Goal: Transaction & Acquisition: Purchase product/service

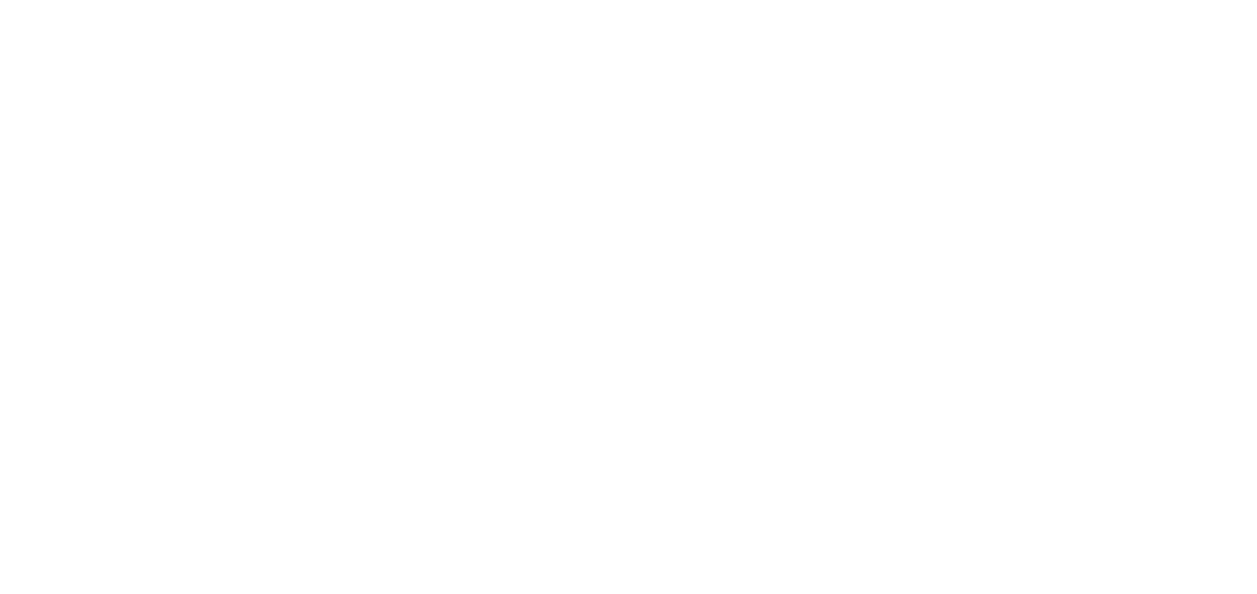
click at [890, 251] on div at bounding box center [628, 297] width 1257 height 594
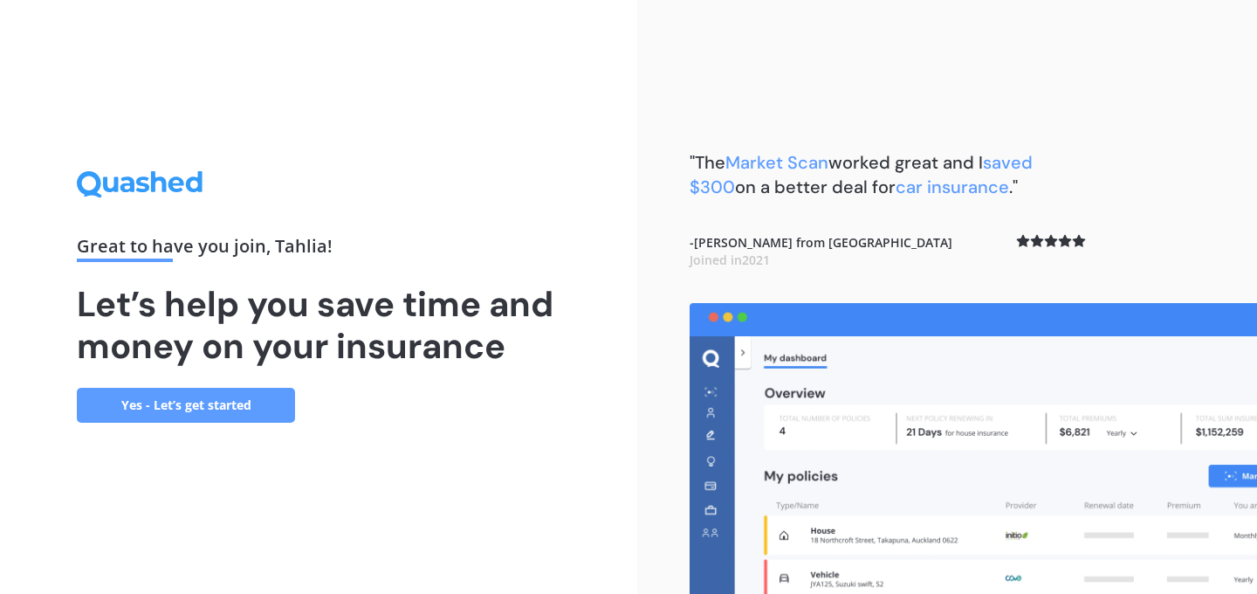
click at [262, 394] on link "Yes - Let’s get started" at bounding box center [186, 405] width 218 height 35
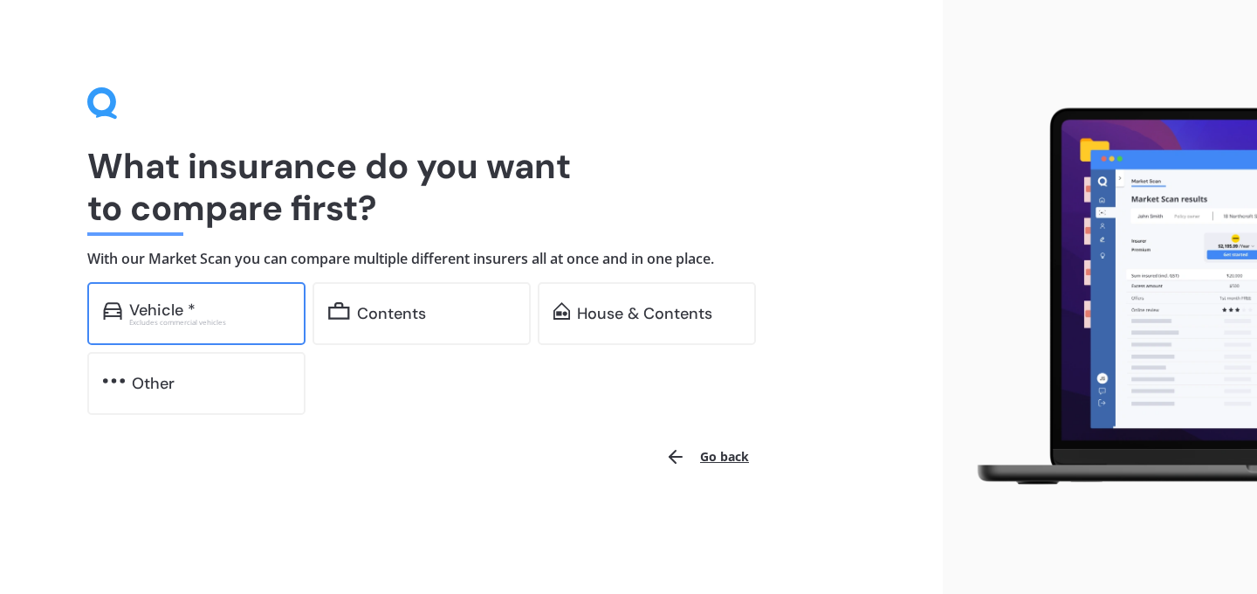
click at [251, 324] on div "Excludes commercial vehicles" at bounding box center [209, 322] width 161 height 7
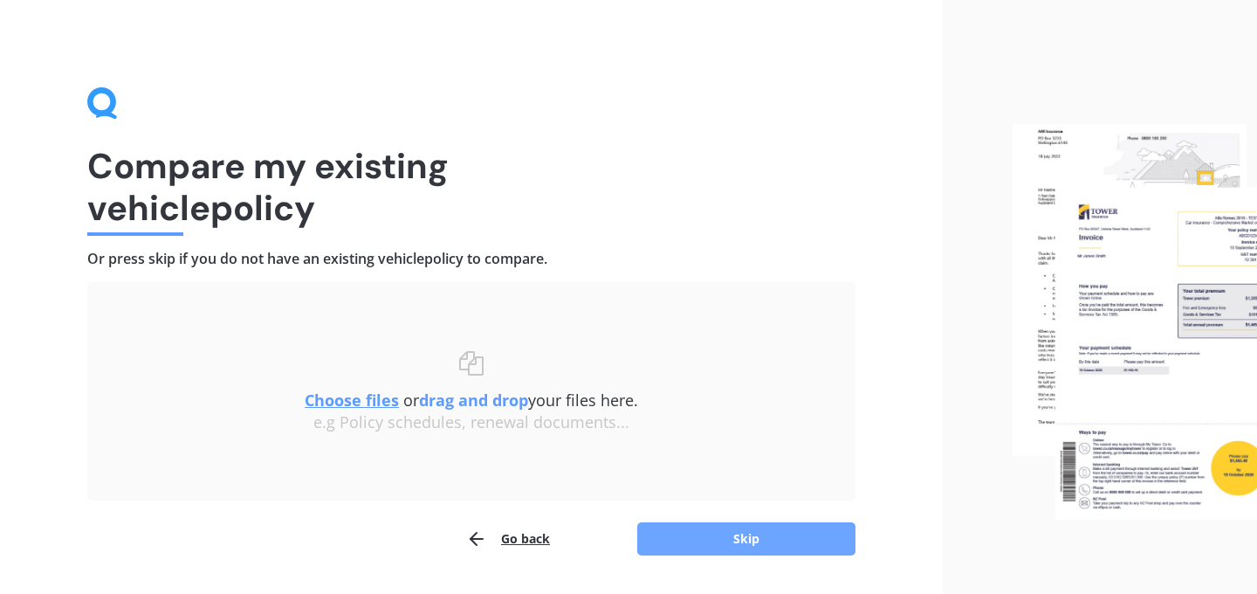
click at [719, 553] on button "Skip" at bounding box center [746, 538] width 218 height 33
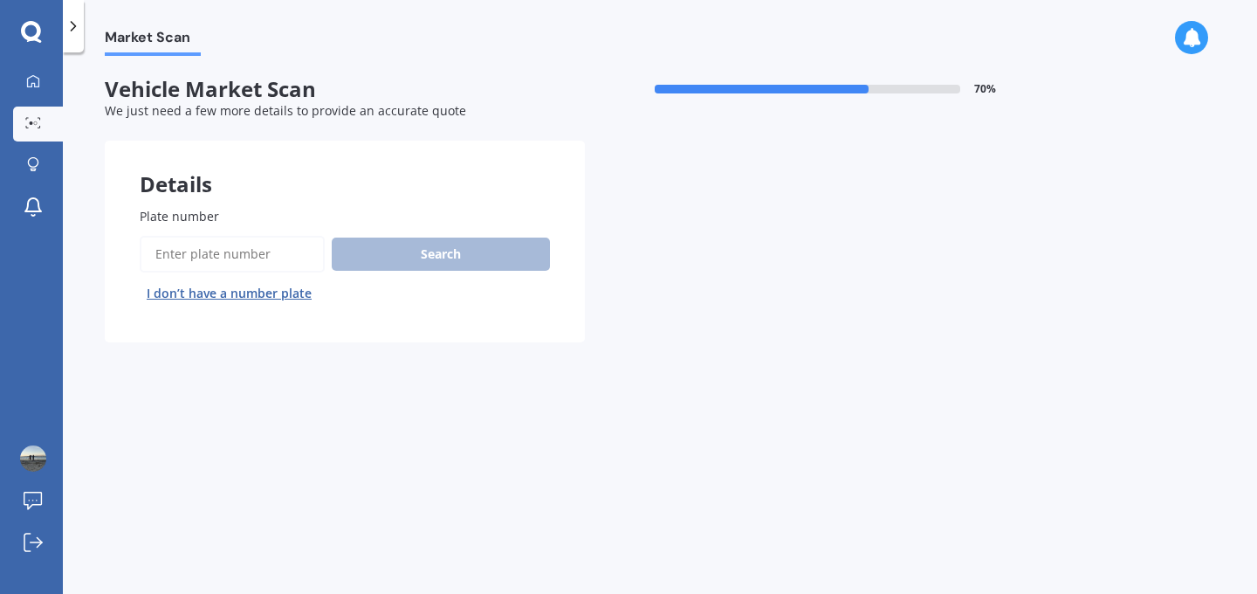
click at [282, 247] on input "Plate number" at bounding box center [232, 254] width 185 height 37
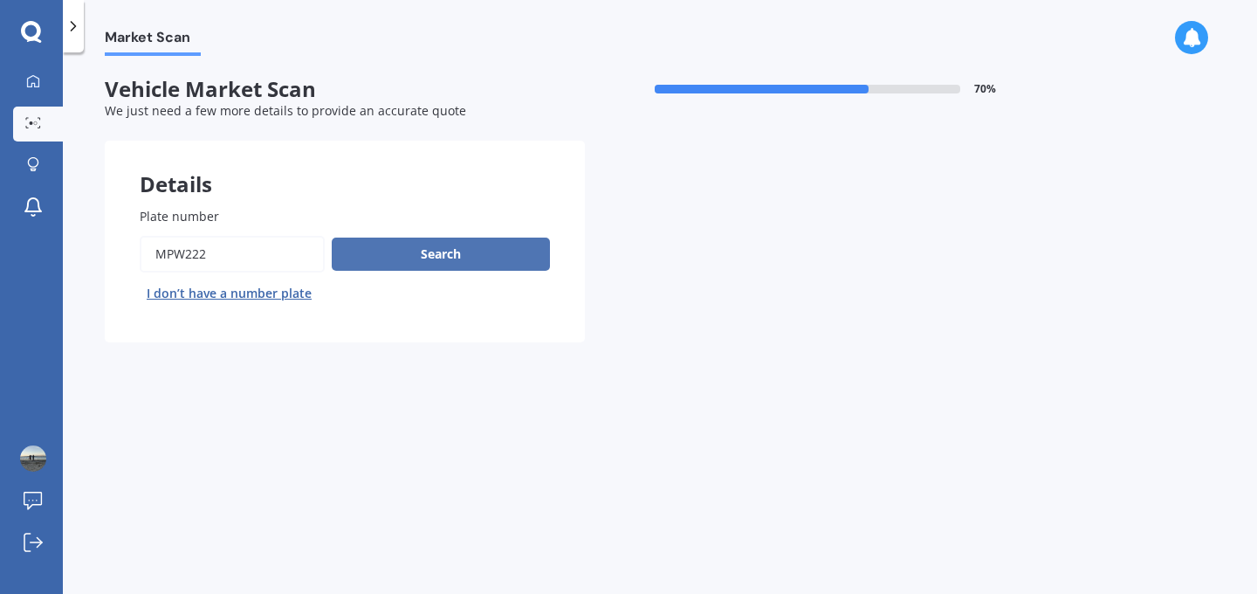
type input "mpw222"
click at [441, 264] on button "Search" at bounding box center [441, 253] width 218 height 33
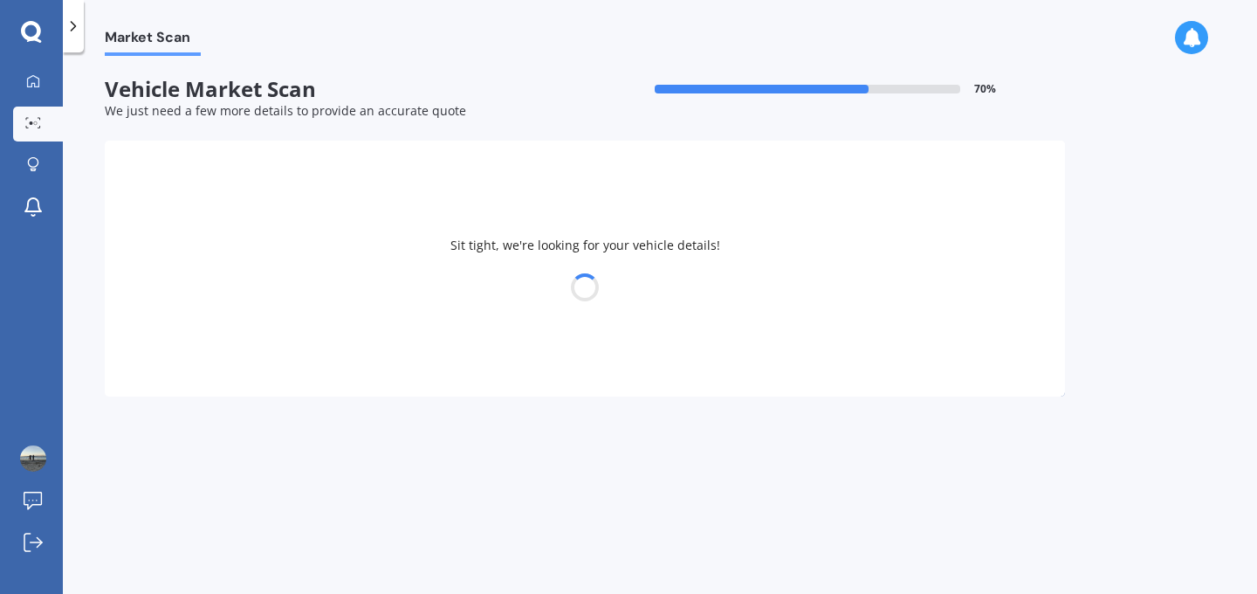
select select "MITSUBISHI"
select select "TRITON"
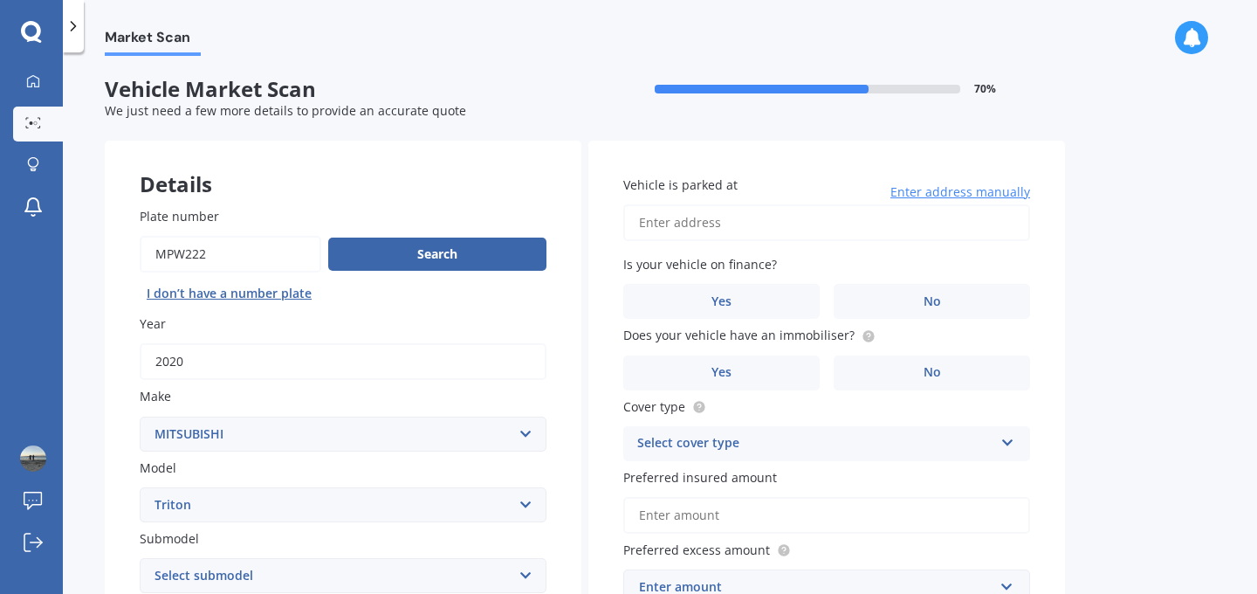
click at [784, 232] on input "Vehicle is parked at" at bounding box center [826, 222] width 407 height 37
type input "34 Wallath Road OnehungaAuckland 1061"
click at [876, 296] on label "No" at bounding box center [932, 301] width 196 height 35
click at [0, 0] on input "No" at bounding box center [0, 0] width 0 height 0
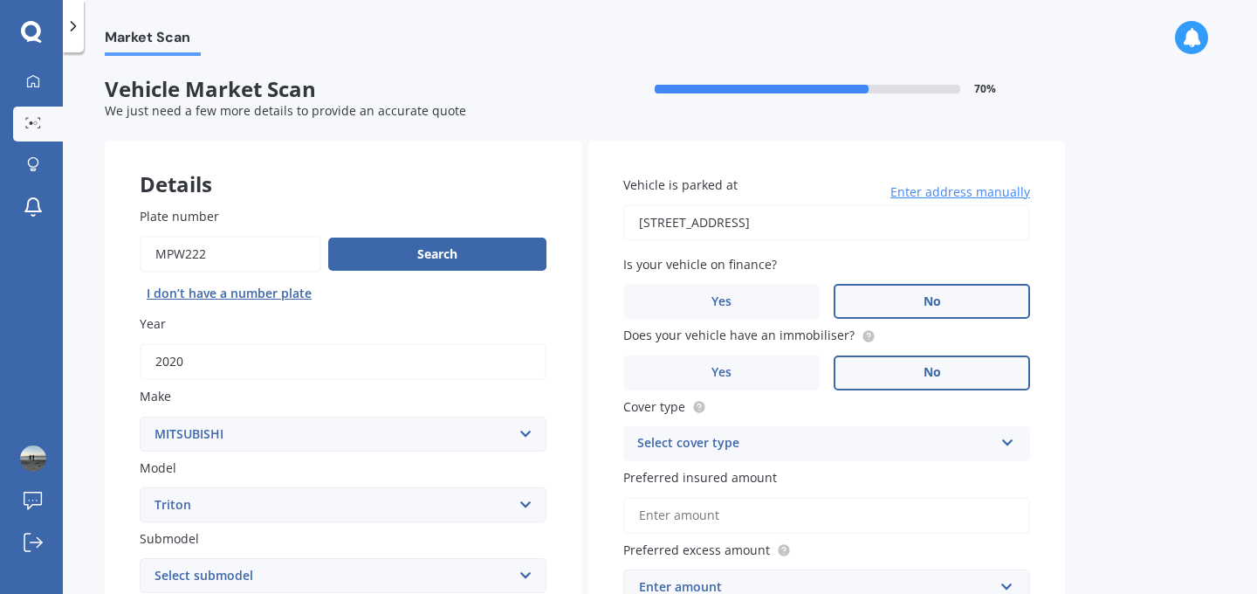
click at [891, 375] on label "No" at bounding box center [932, 372] width 196 height 35
click at [0, 0] on input "No" at bounding box center [0, 0] width 0 height 0
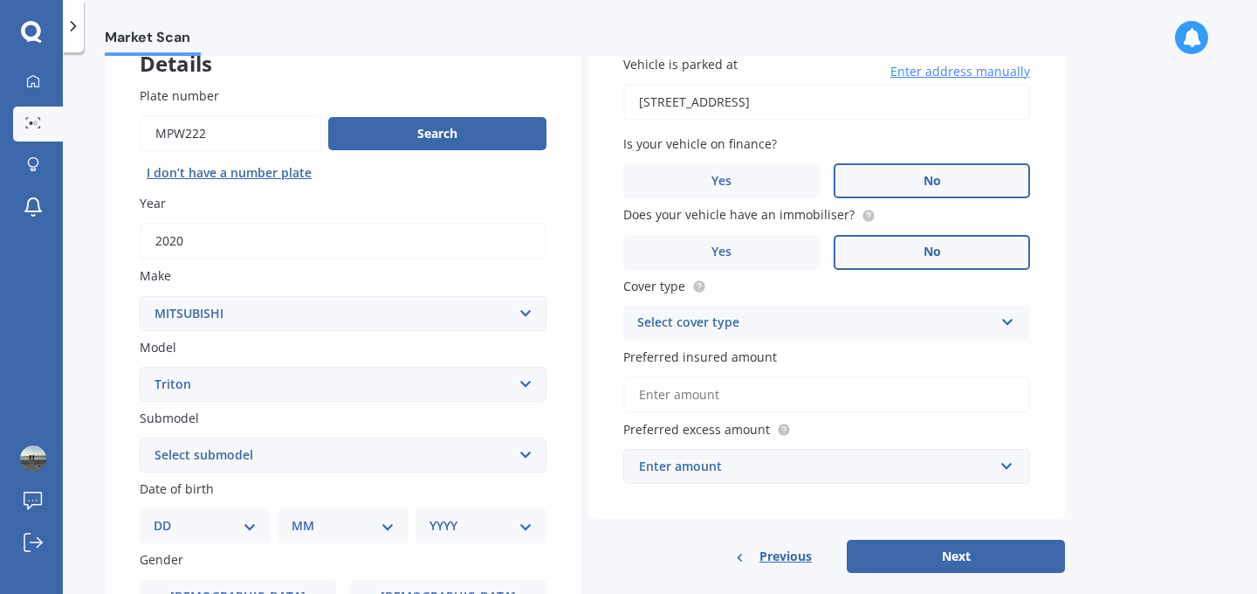
scroll to position [213, 0]
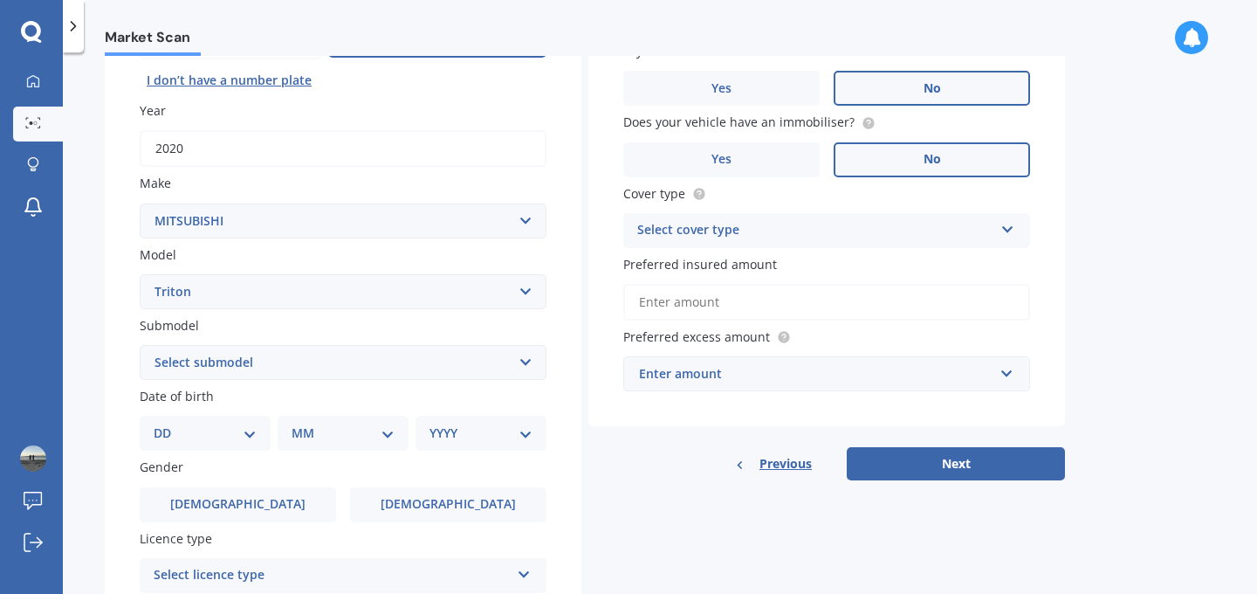
click at [216, 432] on select "DD 01 02 03 04 05 06 07 08 09 10 11 12 13 14 15 16 17 18 19 20 21 22 23 24 25 2…" at bounding box center [205, 432] width 103 height 19
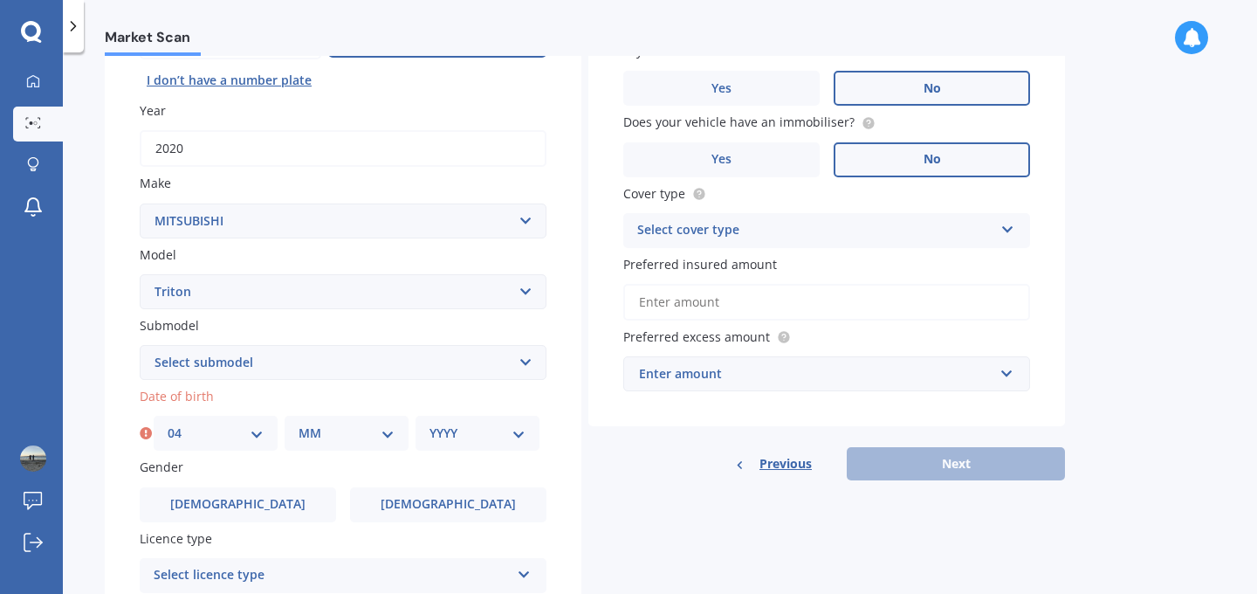
click at [209, 430] on select "DD 01 02 03 04 05 06 07 08 09 10 11 12 13 14 15 16 17 18 19 20 21 22 23 24 25 2…" at bounding box center [216, 432] width 96 height 19
select select "03"
click at [309, 440] on select "MM 01 02 03 04 05 06 07 08 09 10 11 12" at bounding box center [347, 432] width 96 height 19
select select "04"
click at [471, 450] on div "YYYY 2025 2024 2023 2022 2021 2020 2019 2018 2017 2016 2015 2014 2013 2012 2011…" at bounding box center [478, 433] width 124 height 35
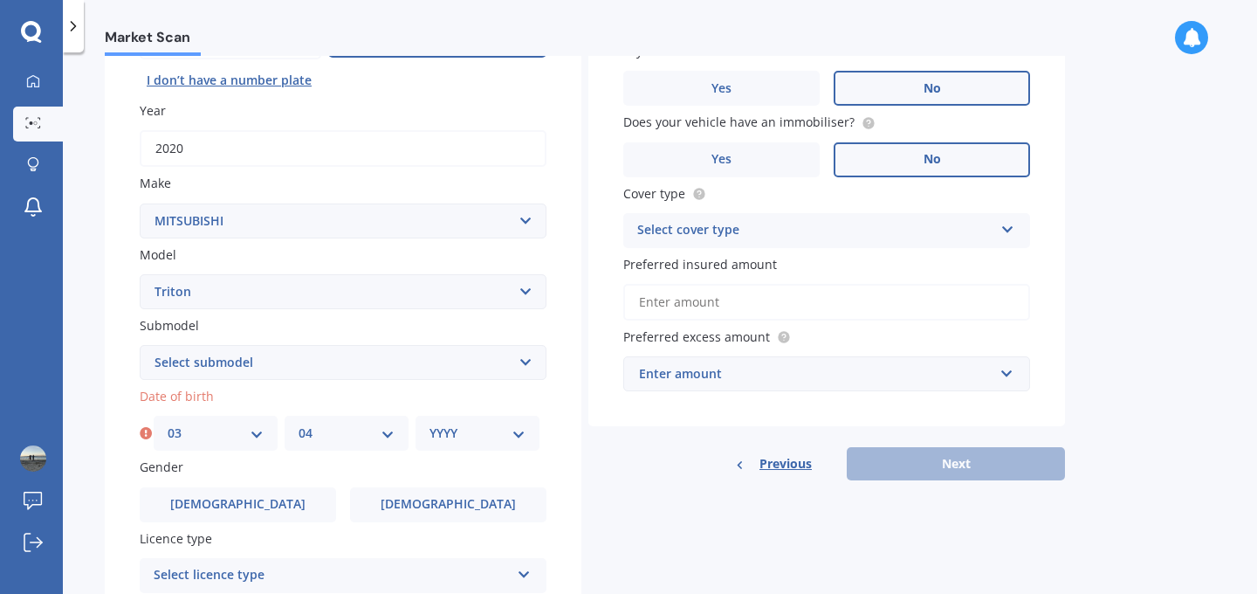
click at [480, 439] on select "YYYY 2025 2024 2023 2022 2021 2020 2019 2018 2017 2016 2015 2014 2013 2012 2011…" at bounding box center [478, 432] width 96 height 19
select select "1997"
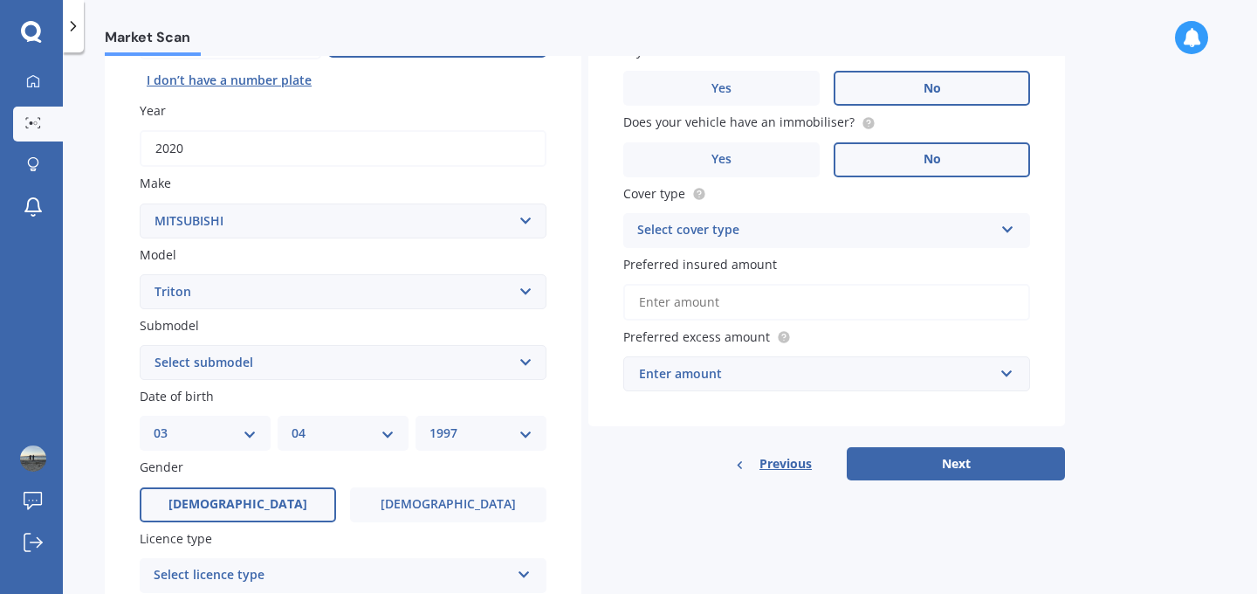
click at [278, 498] on label "Male" at bounding box center [238, 504] width 196 height 35
click at [0, 0] on input "Male" at bounding box center [0, 0] width 0 height 0
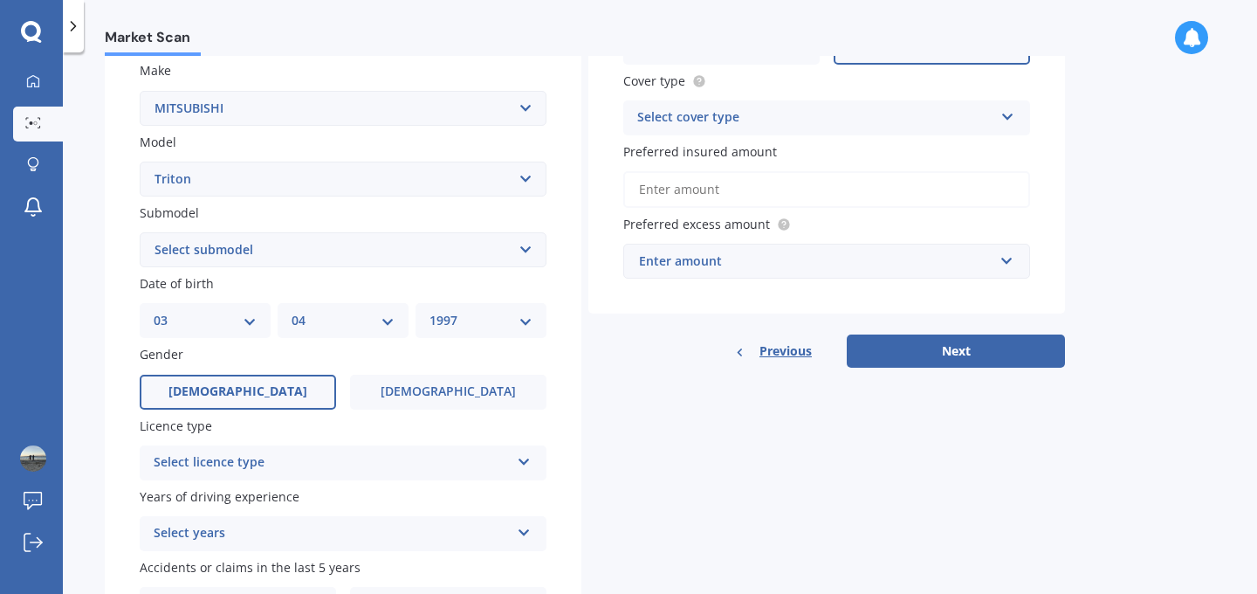
scroll to position [332, 0]
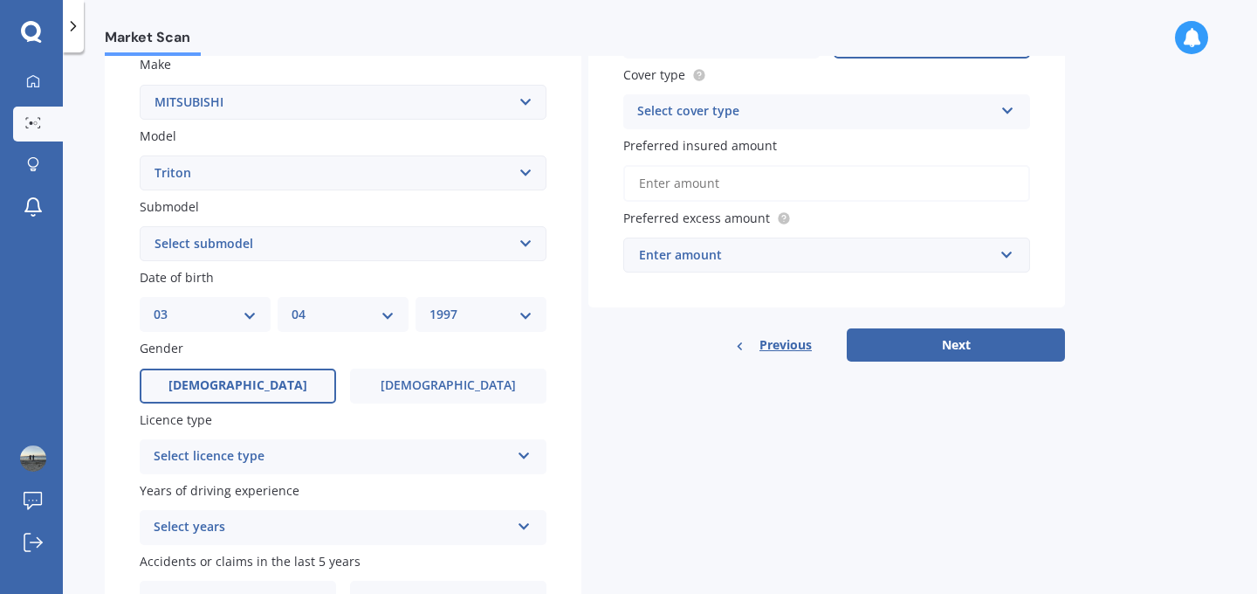
click at [288, 467] on div "Select licence type" at bounding box center [332, 456] width 356 height 21
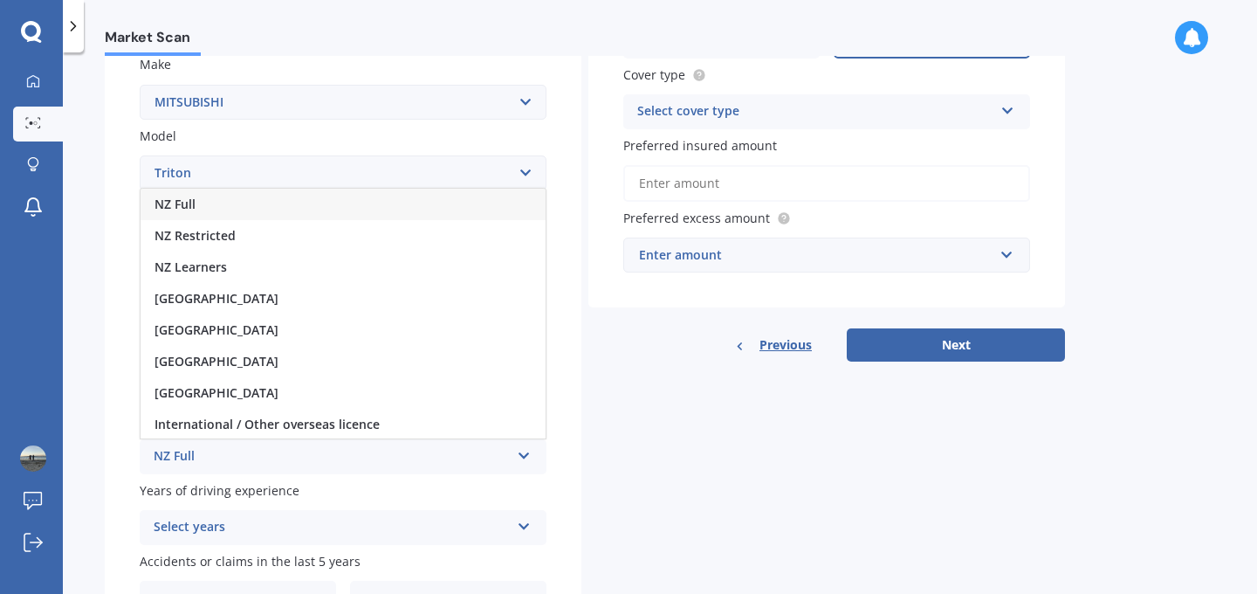
click at [310, 204] on div "NZ Full" at bounding box center [343, 204] width 405 height 31
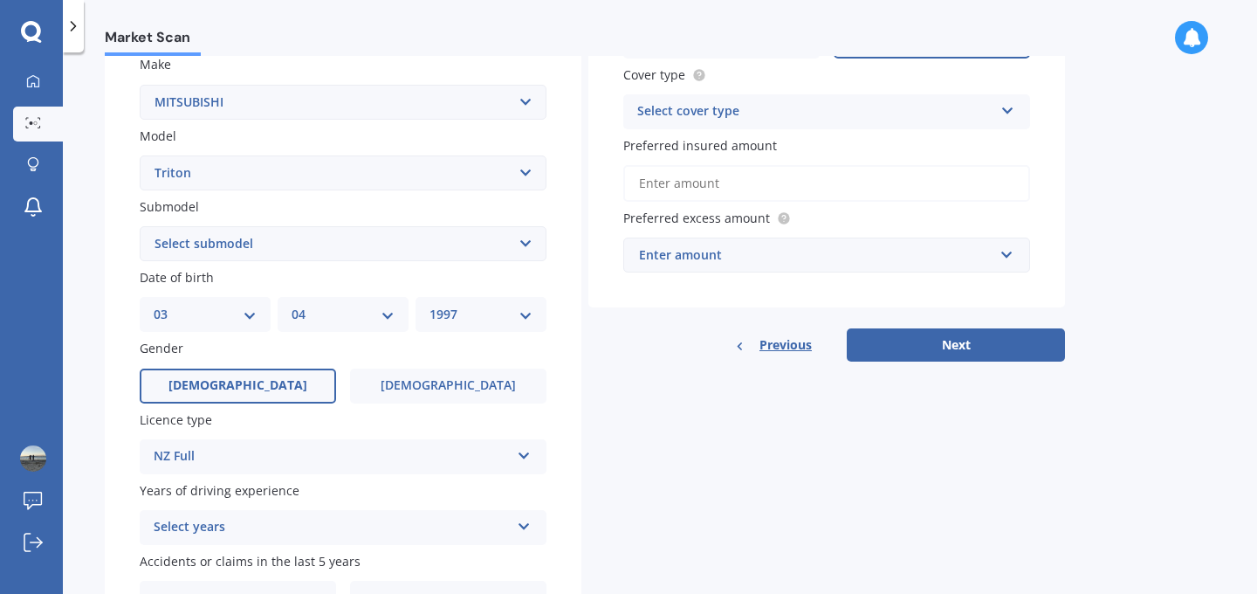
click at [270, 528] on div "Select years" at bounding box center [332, 527] width 356 height 21
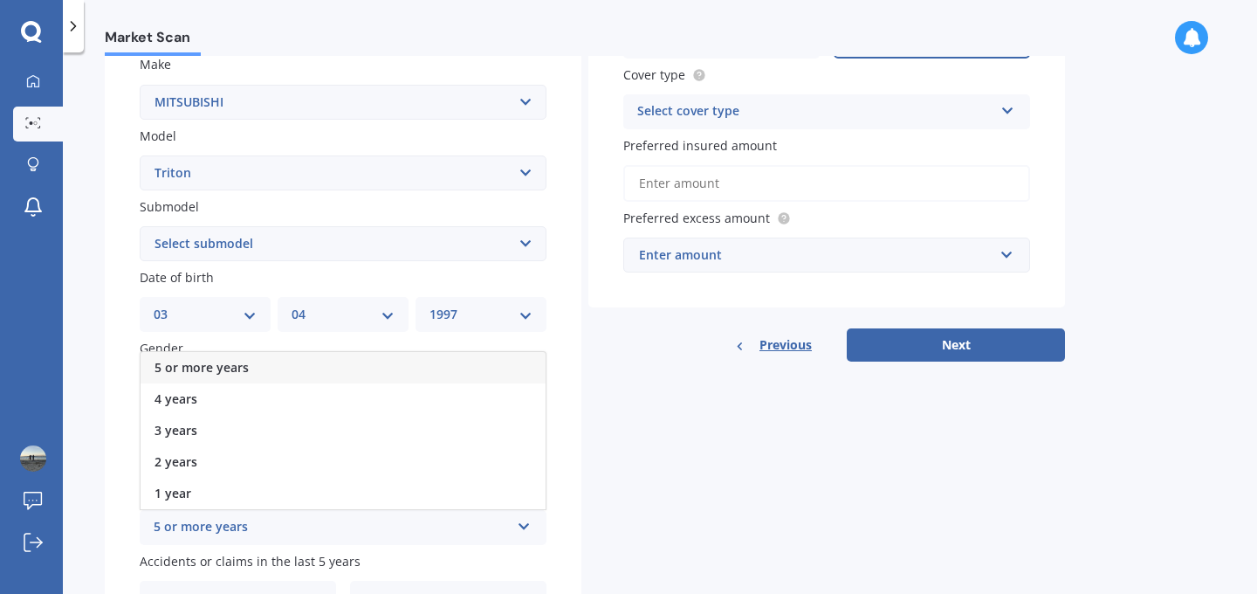
click at [299, 375] on div "5 or more years" at bounding box center [343, 367] width 405 height 31
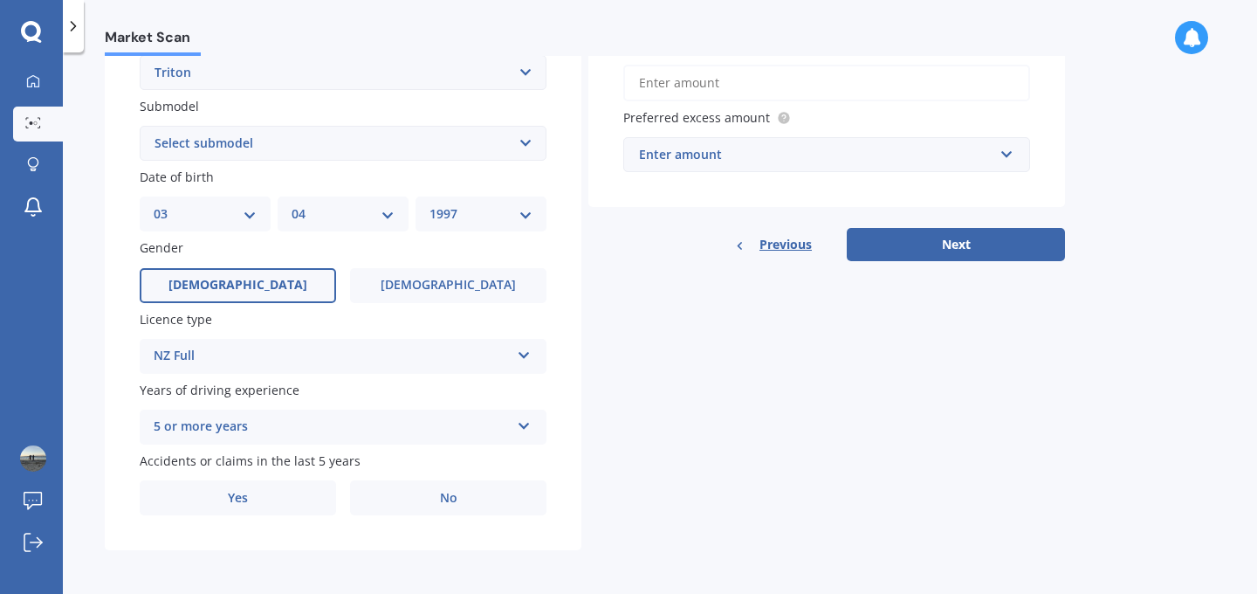
scroll to position [438, 0]
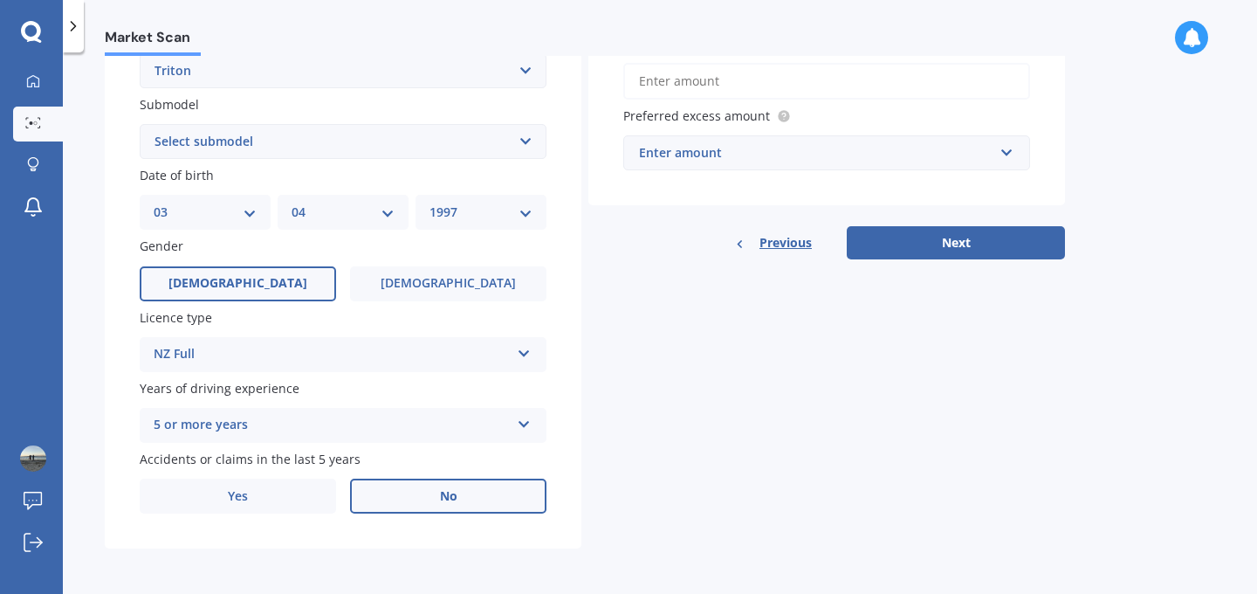
click at [405, 504] on label "No" at bounding box center [448, 495] width 196 height 35
click at [0, 0] on input "No" at bounding box center [0, 0] width 0 height 0
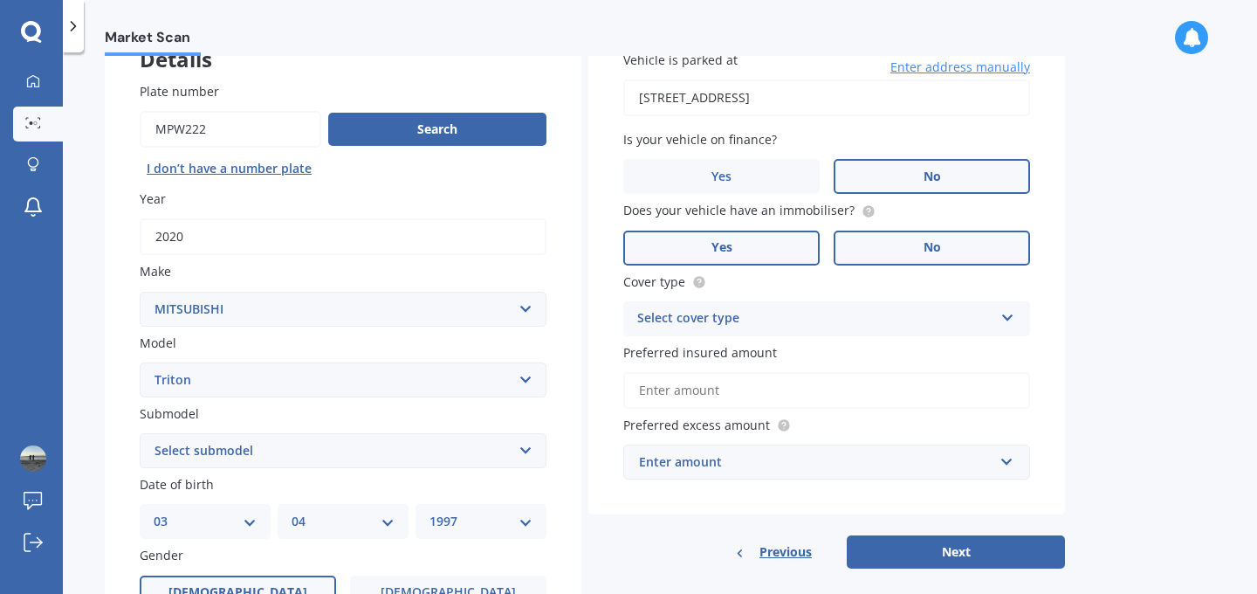
scroll to position [106, 0]
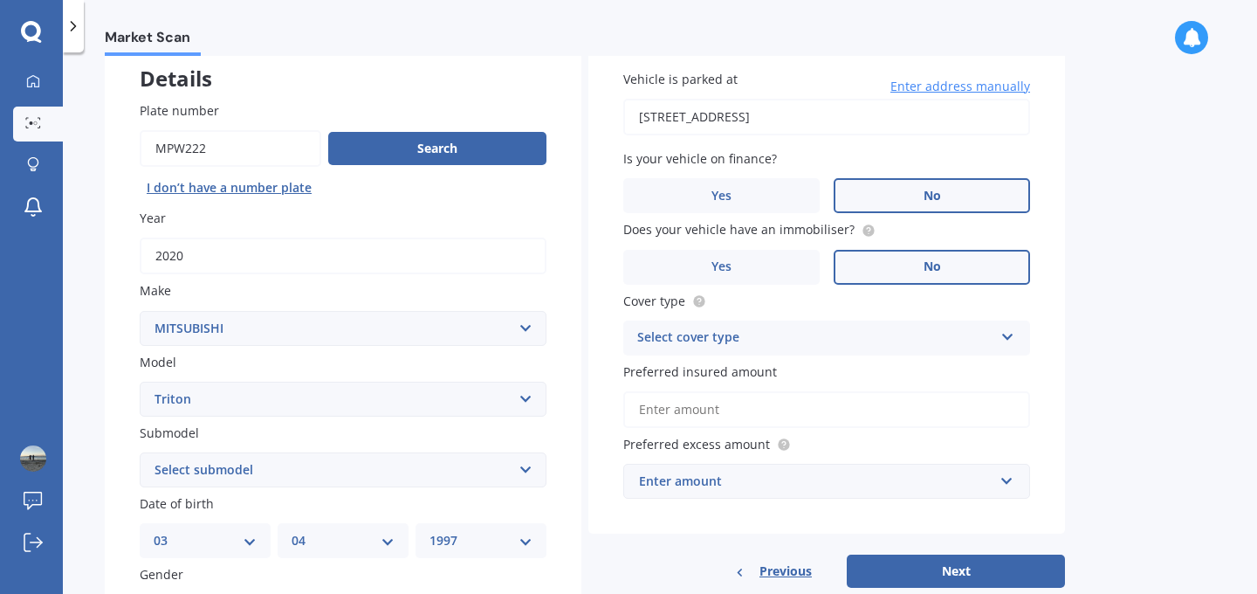
click at [739, 341] on div "Select cover type" at bounding box center [815, 337] width 356 height 21
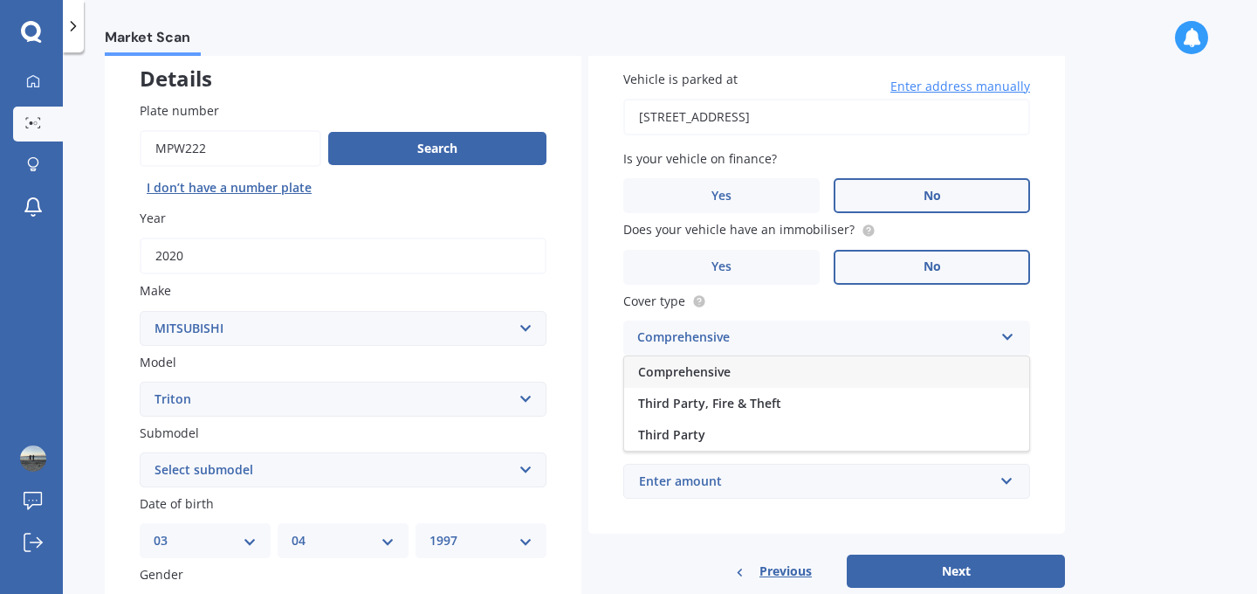
click at [737, 369] on div "Comprehensive" at bounding box center [826, 371] width 405 height 31
click at [727, 406] on input "Preferred insured amount" at bounding box center [826, 409] width 407 height 37
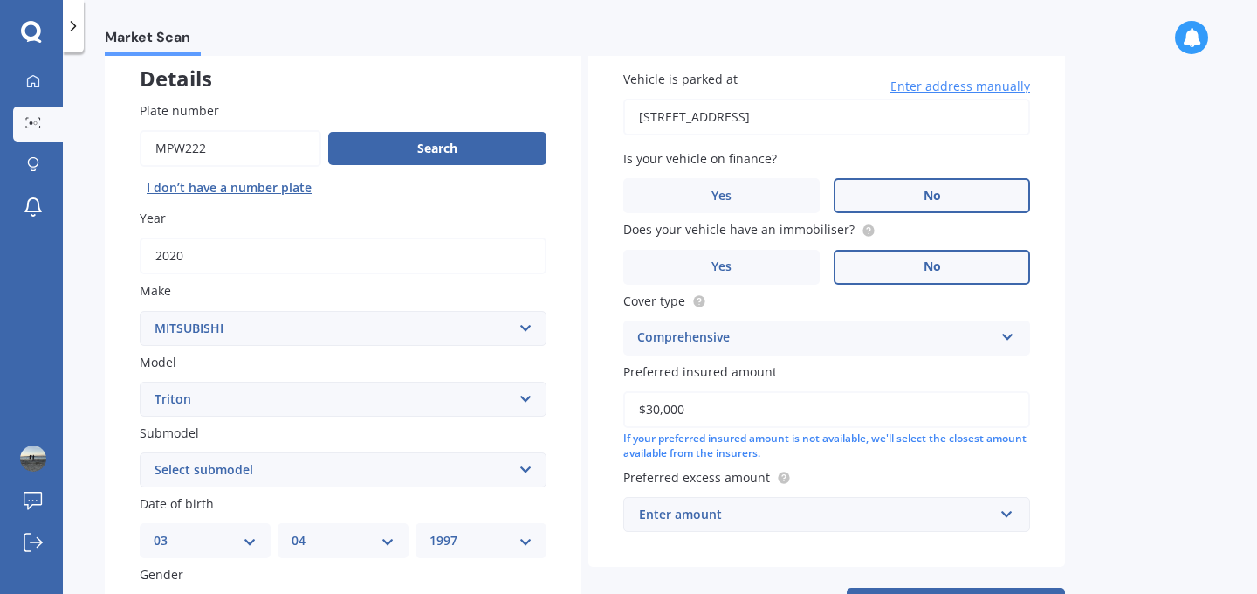
type input "$30,000"
click at [842, 518] on div "Enter amount" at bounding box center [816, 514] width 354 height 19
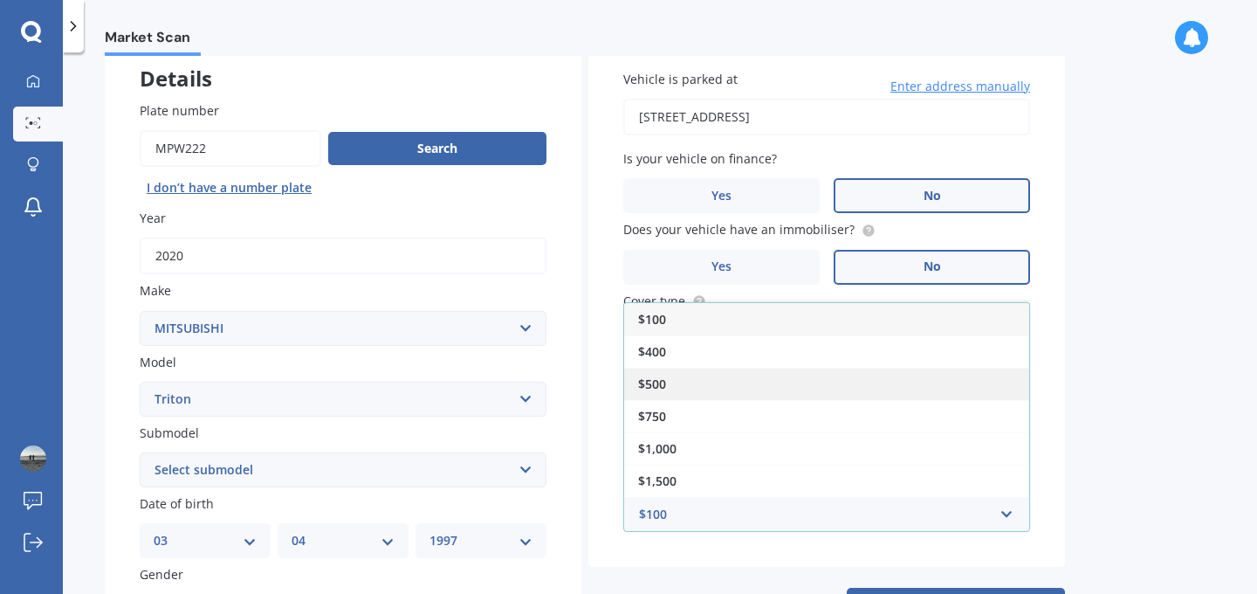
click at [822, 392] on div "$500" at bounding box center [826, 384] width 405 height 32
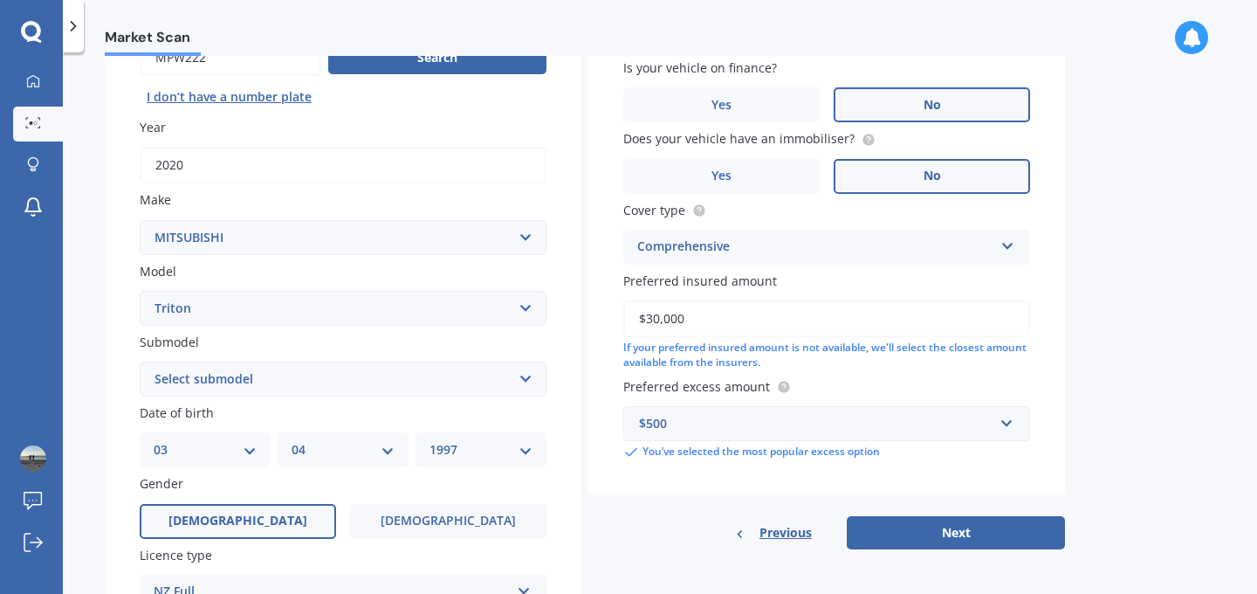
scroll to position [227, 0]
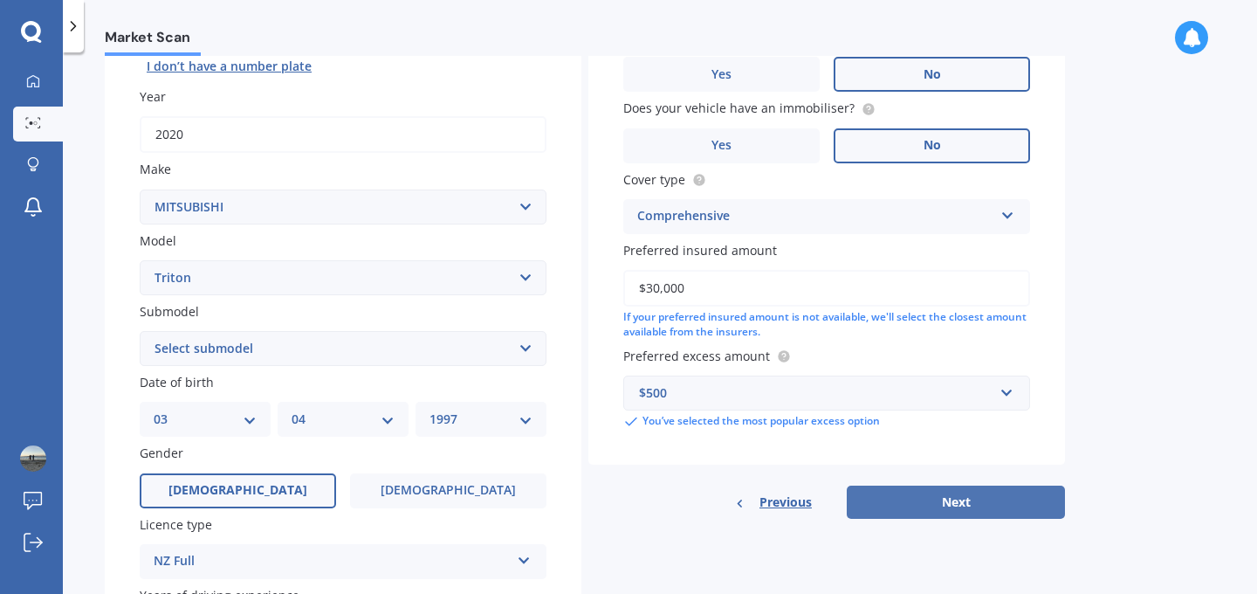
click at [900, 498] on button "Next" at bounding box center [956, 501] width 218 height 33
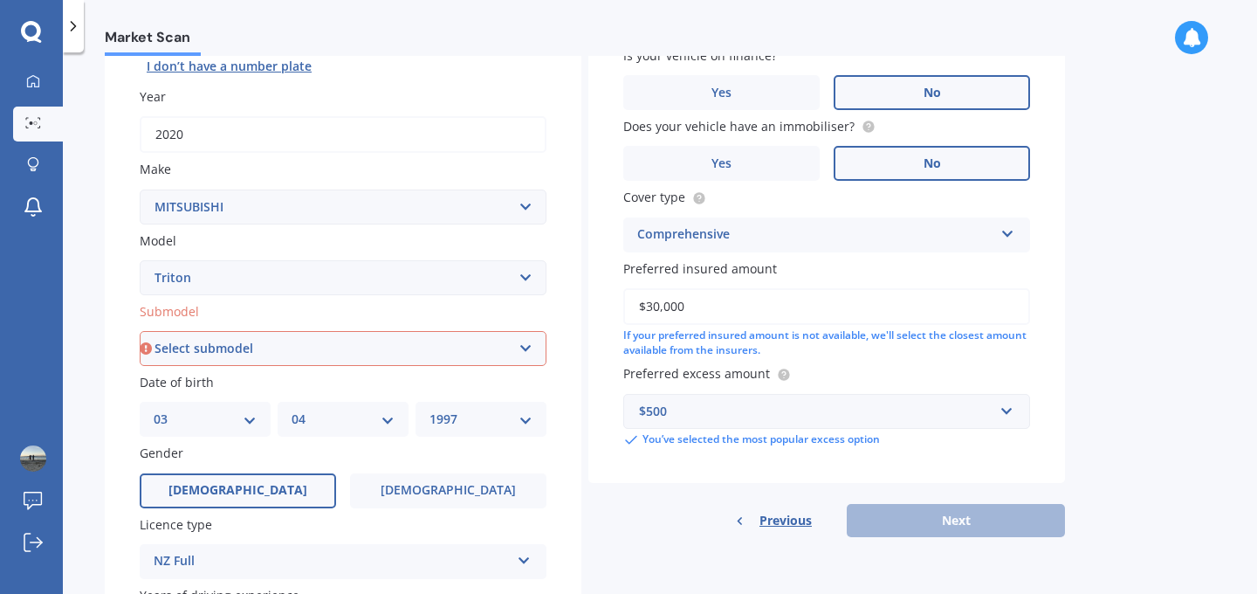
click at [434, 351] on select "Select submodel (All other) 2.4 Litre Petrol 2.5 CDI Diesel 2.8 CDI Diesel 3.2 …" at bounding box center [343, 348] width 407 height 35
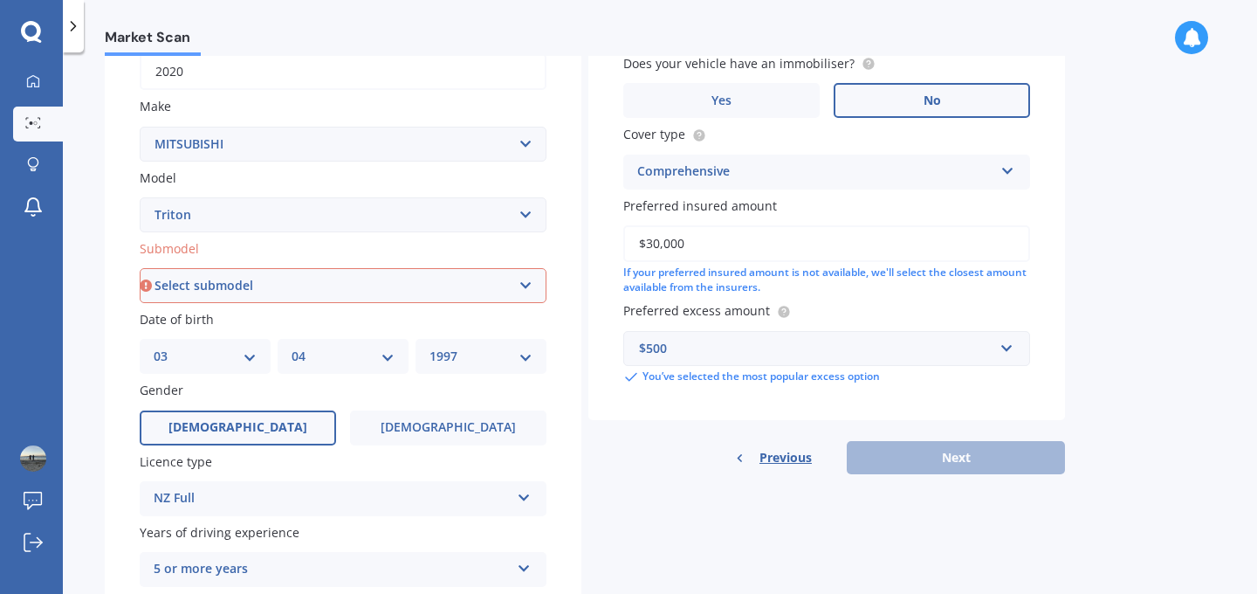
scroll to position [303, 0]
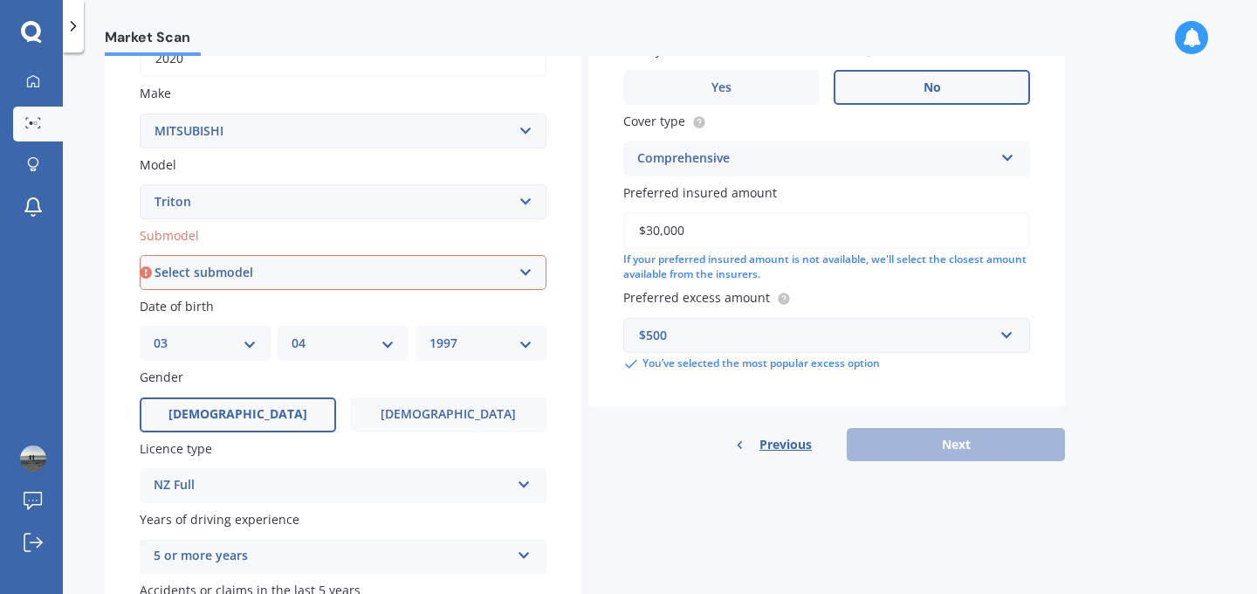
click at [298, 276] on select "Select submodel (All other) 2.4 Litre Petrol 2.5 CDI Diesel 2.8 CDI Diesel 3.2 …" at bounding box center [343, 272] width 407 height 35
select select "DC GLXR 6AT 2.4D/6MT"
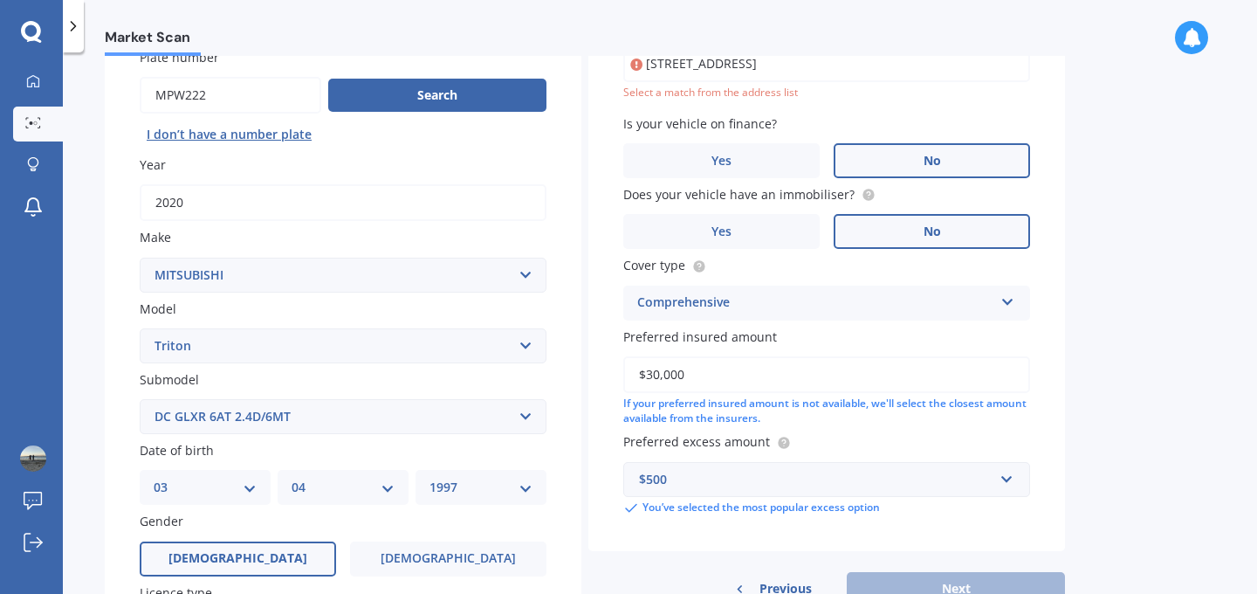
scroll to position [120, 0]
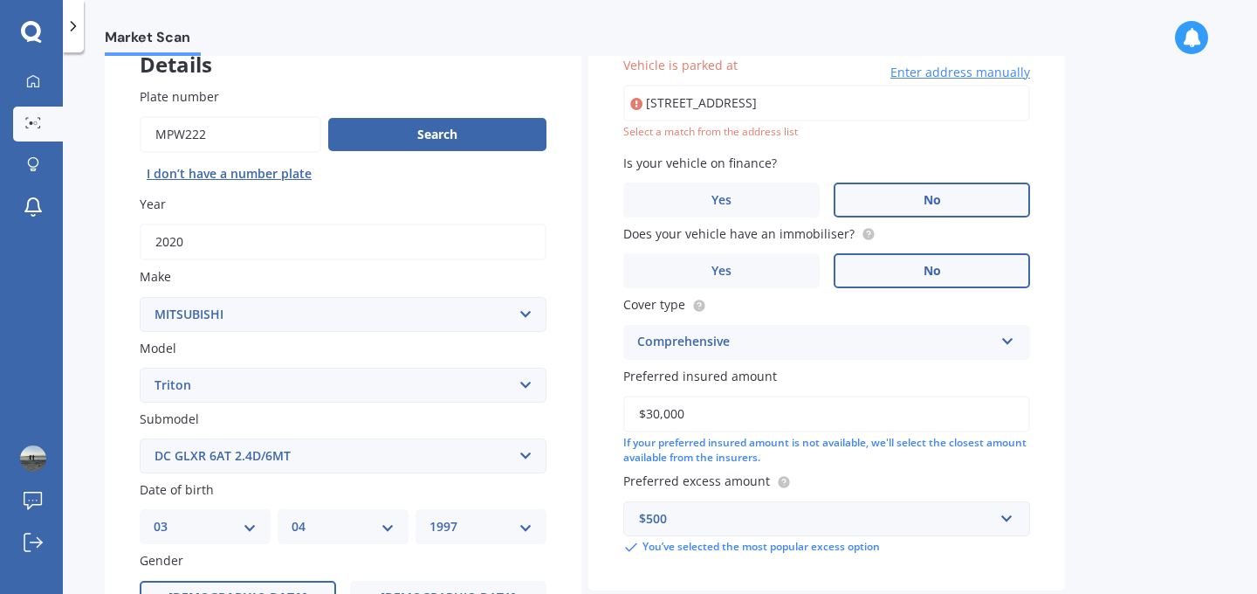
click at [920, 142] on div "Vehicle is parked at 34 Wallath Road OnehungaAuckland 1061 Enter address manual…" at bounding box center [826, 305] width 477 height 569
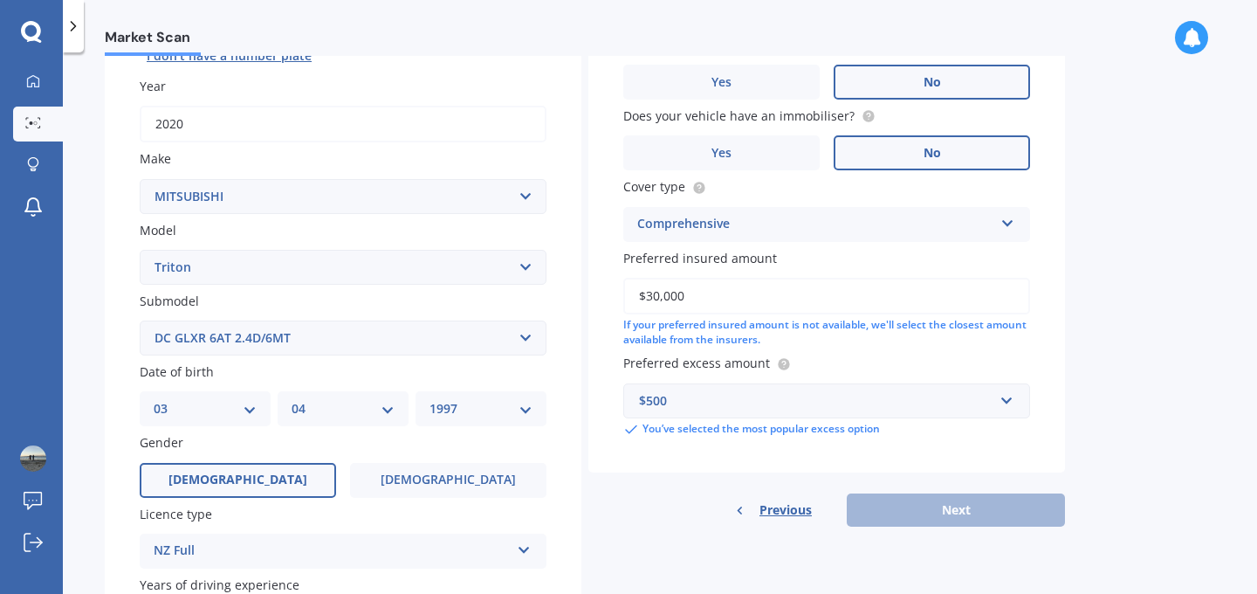
scroll to position [239, 0]
click at [870, 522] on div "Previous Next" at bounding box center [826, 507] width 477 height 33
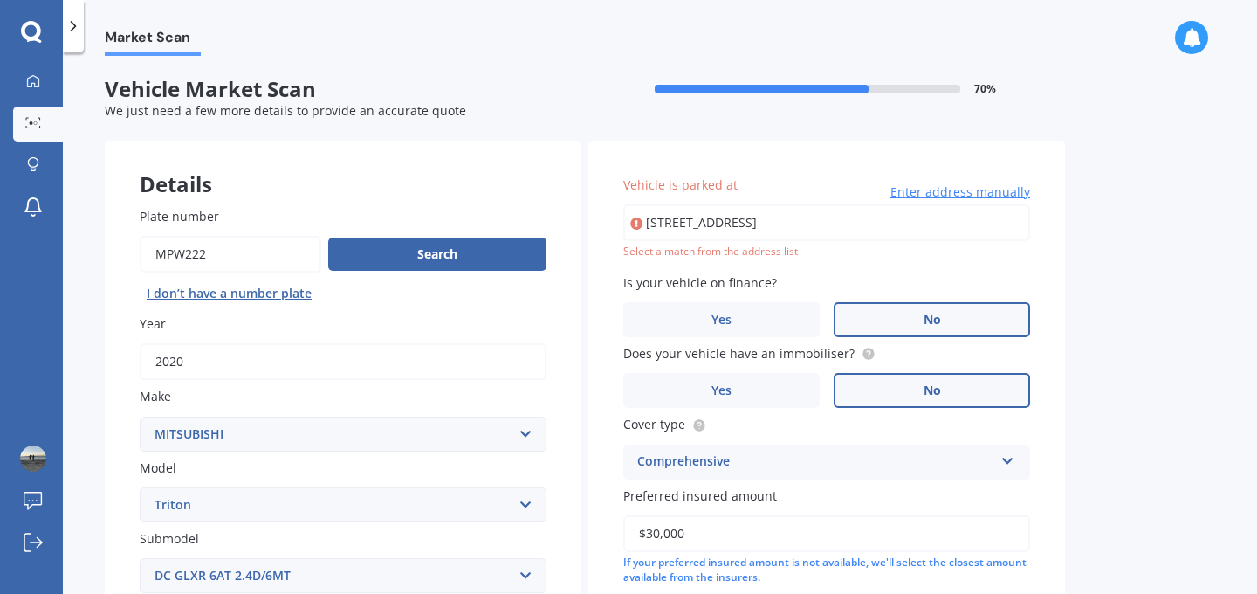
click at [800, 220] on input "34 Wallath Road OnehungaAuckland 1061" at bounding box center [826, 222] width 407 height 37
click at [963, 215] on input "34 Wallath Road Onehunga Auckland 1061" at bounding box center [826, 222] width 407 height 37
type input "34 Wallath Road, Onehunga, Auckland 1061"
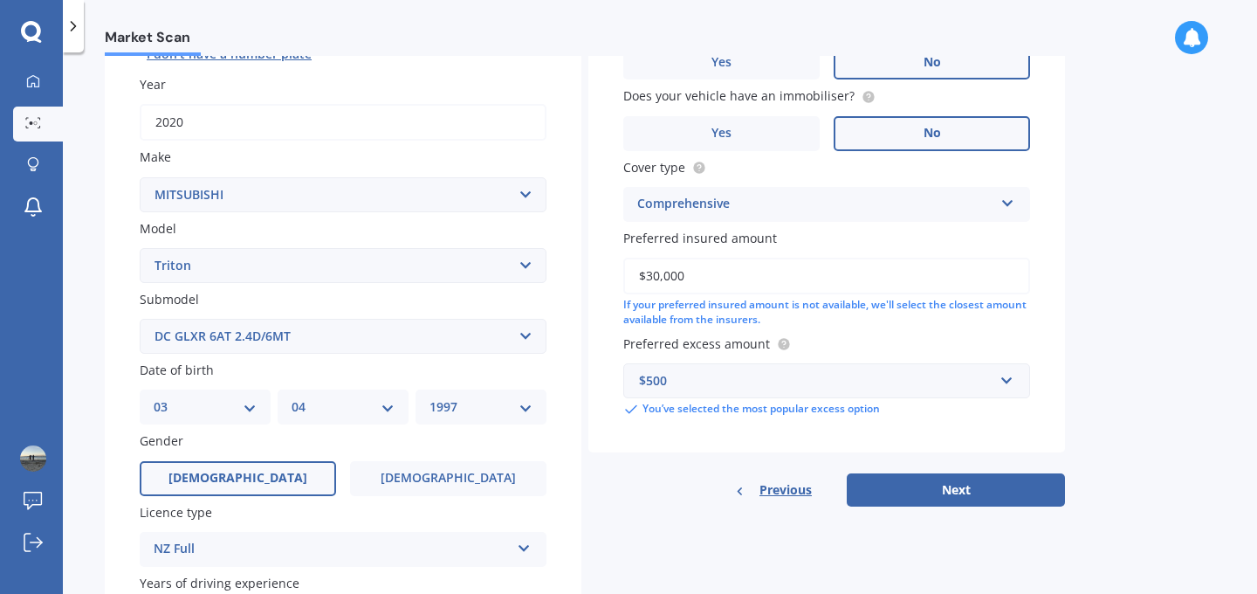
scroll to position [244, 0]
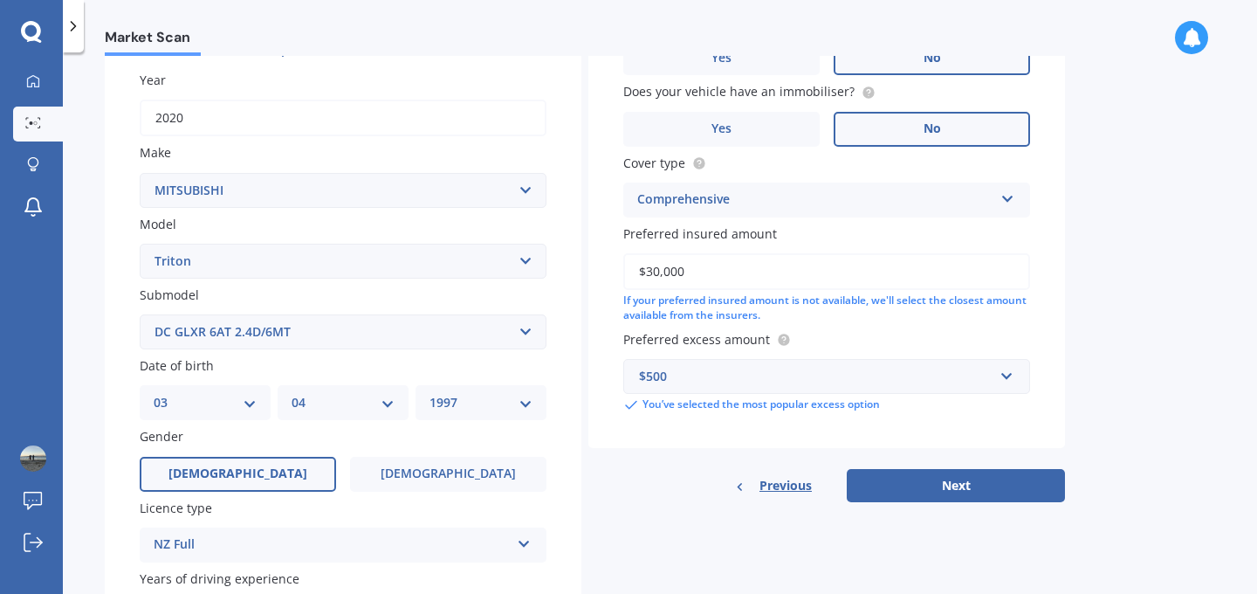
drag, startPoint x: 943, startPoint y: 504, endPoint x: 1052, endPoint y: 192, distance: 330.2
click at [1052, 192] on div "Vehicle is parked at 34 Wallath Road, Onehunga, Auckland 1061 Enter address man…" at bounding box center [826, 199] width 477 height 605
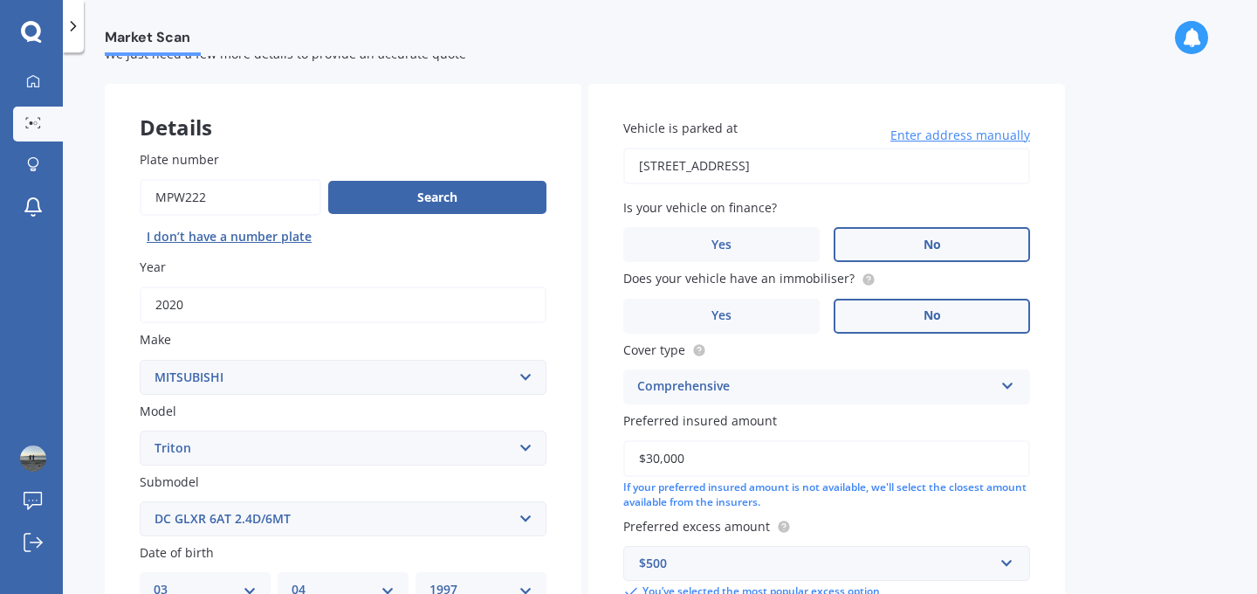
scroll to position [47, 0]
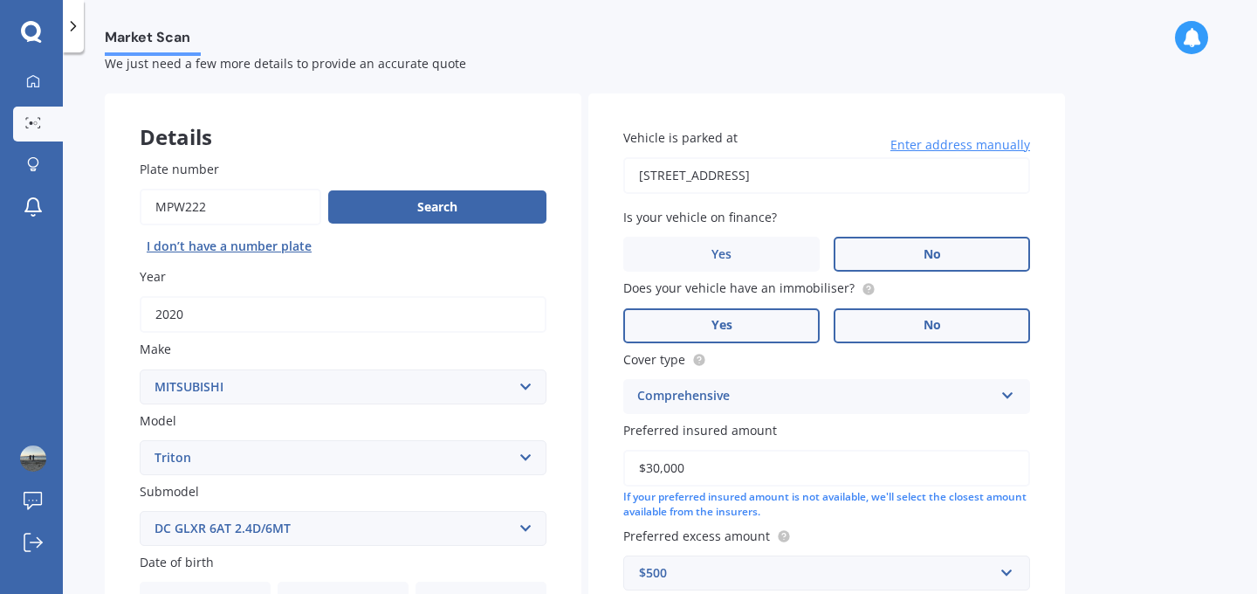
click at [808, 332] on label "Yes" at bounding box center [721, 325] width 196 height 35
click at [0, 0] on input "Yes" at bounding box center [0, 0] width 0 height 0
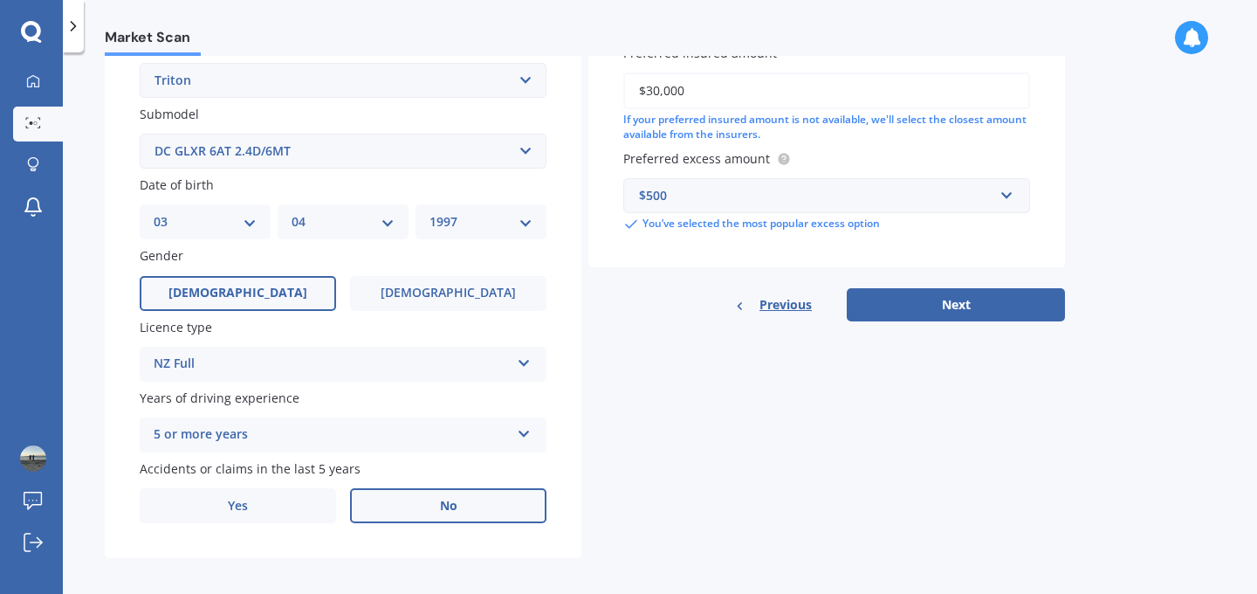
scroll to position [430, 0]
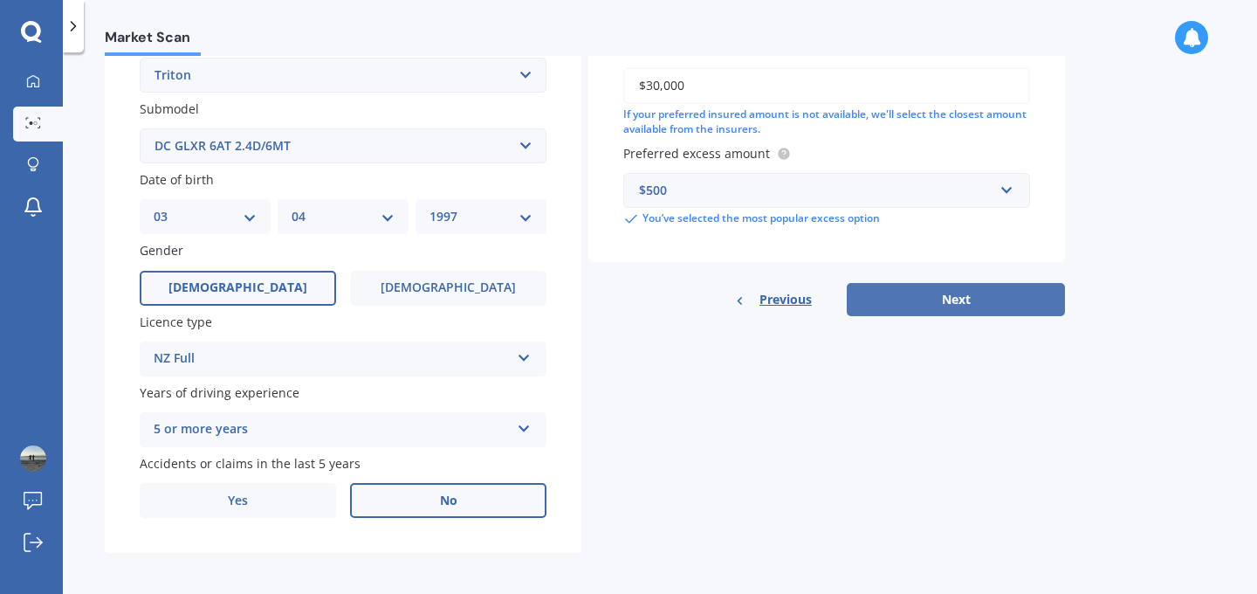
click at [886, 304] on button "Next" at bounding box center [956, 299] width 218 height 33
select select "03"
select select "04"
select select "1997"
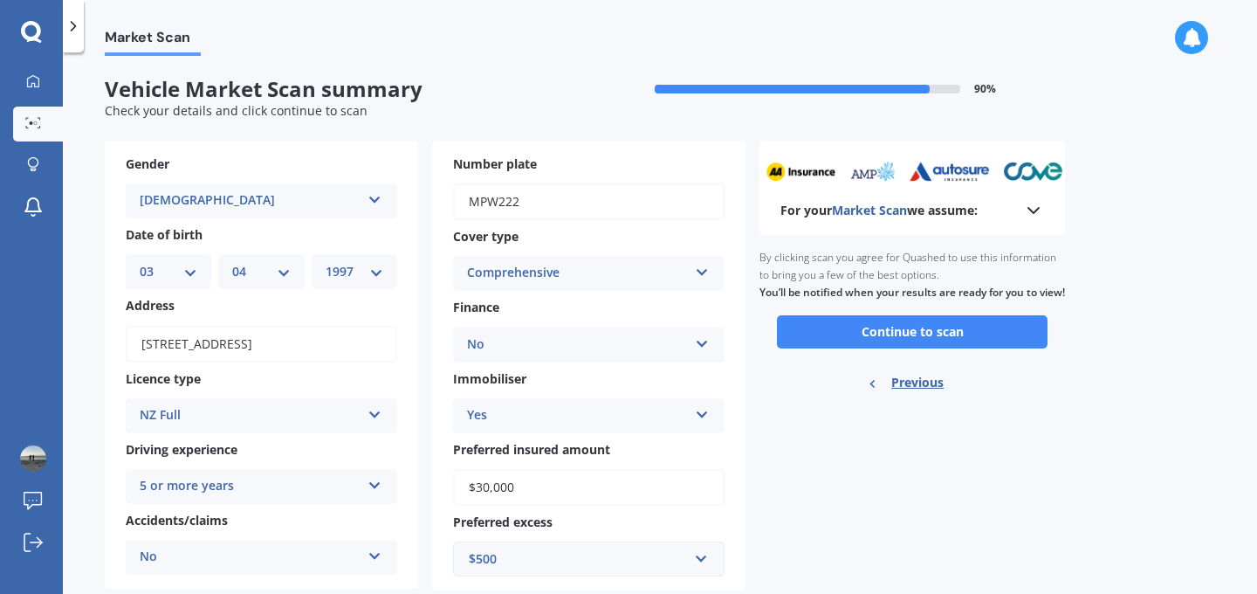
scroll to position [45, 0]
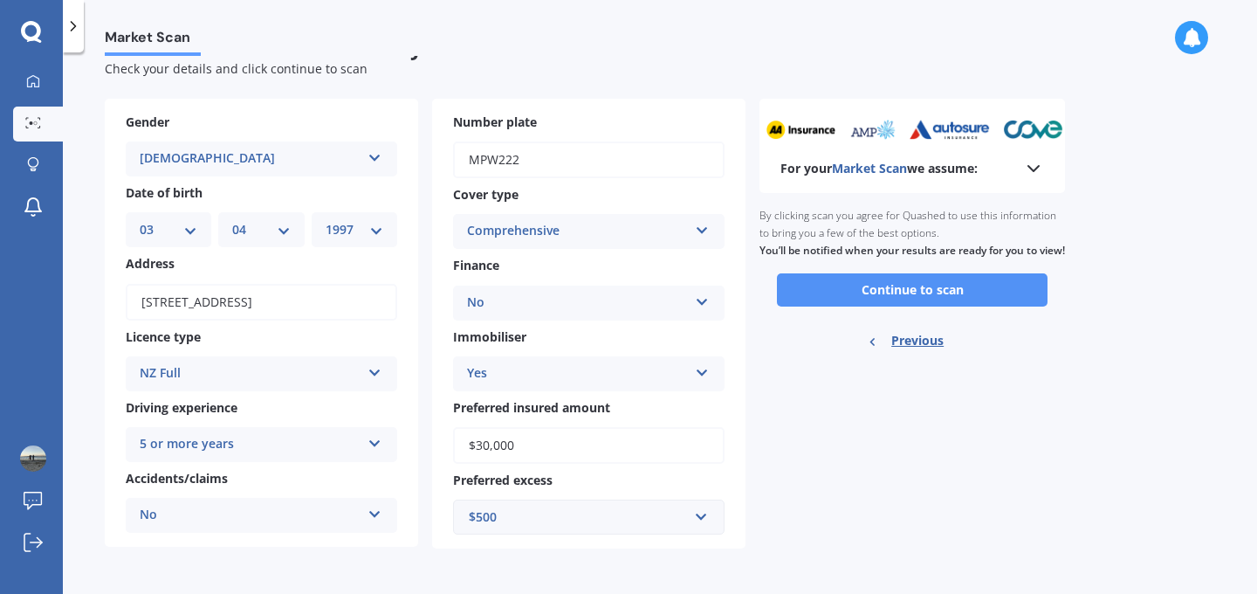
click at [894, 306] on button "Continue to scan" at bounding box center [912, 289] width 271 height 33
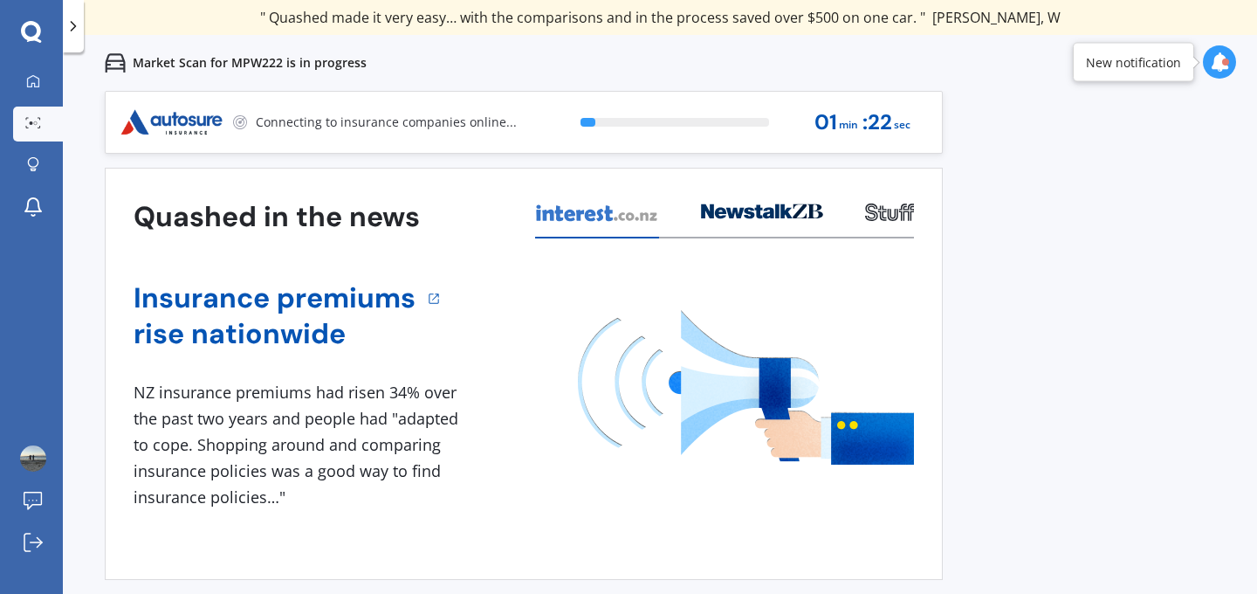
click at [76, 20] on icon at bounding box center [73, 25] width 17 height 17
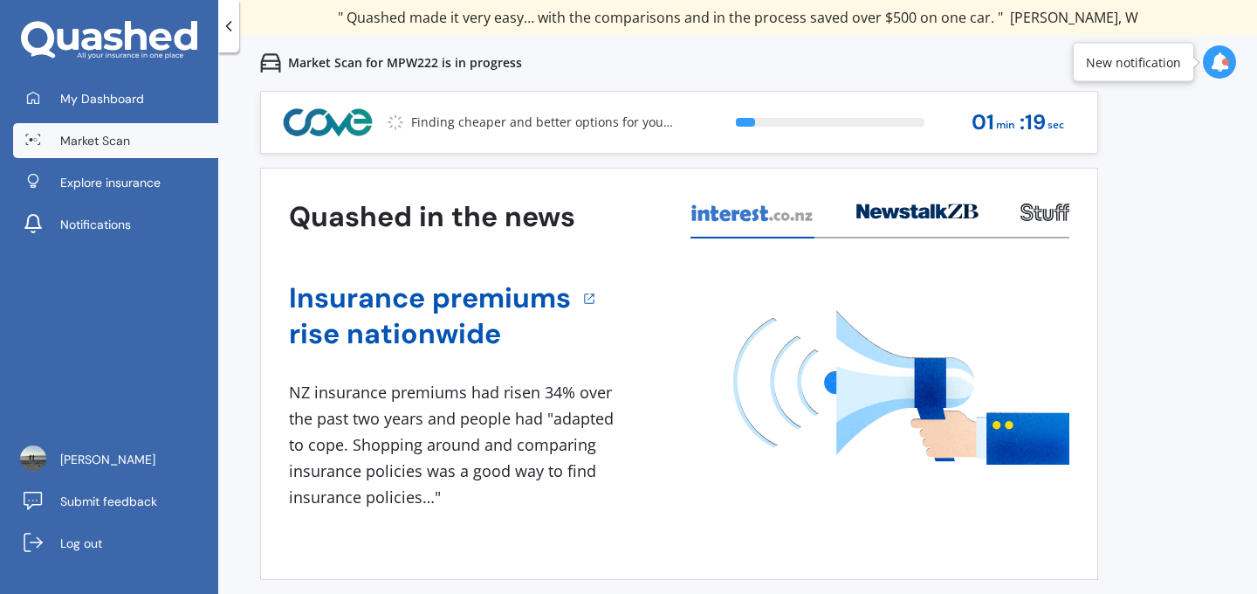
click at [222, 24] on icon at bounding box center [228, 25] width 17 height 17
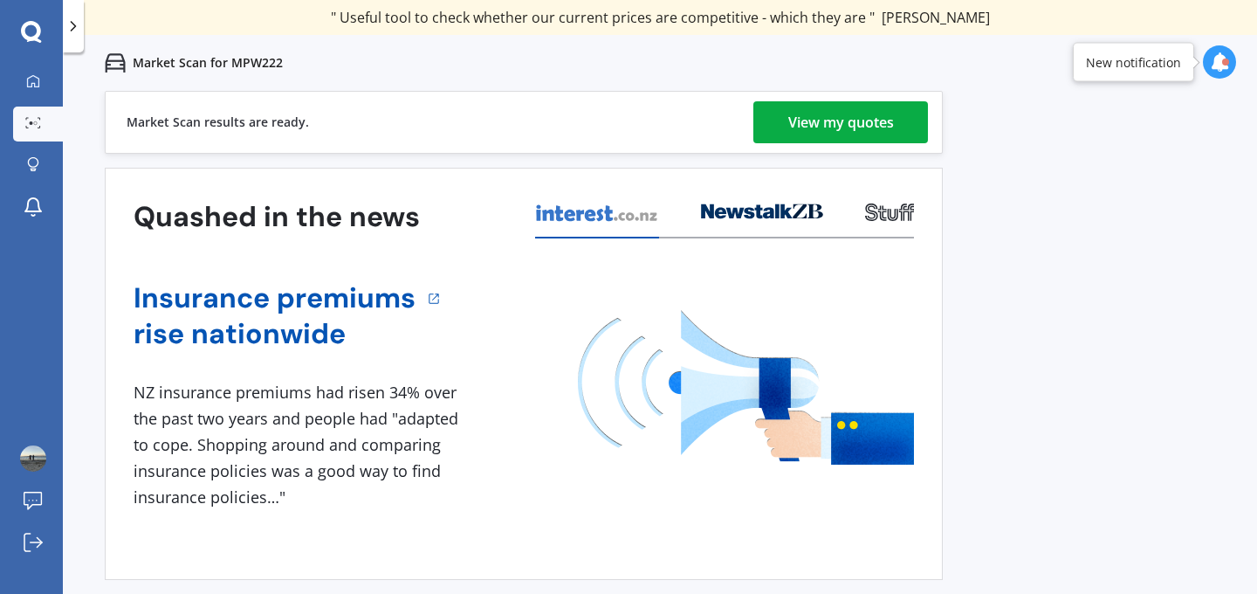
click at [863, 119] on div "View my quotes" at bounding box center [841, 122] width 106 height 42
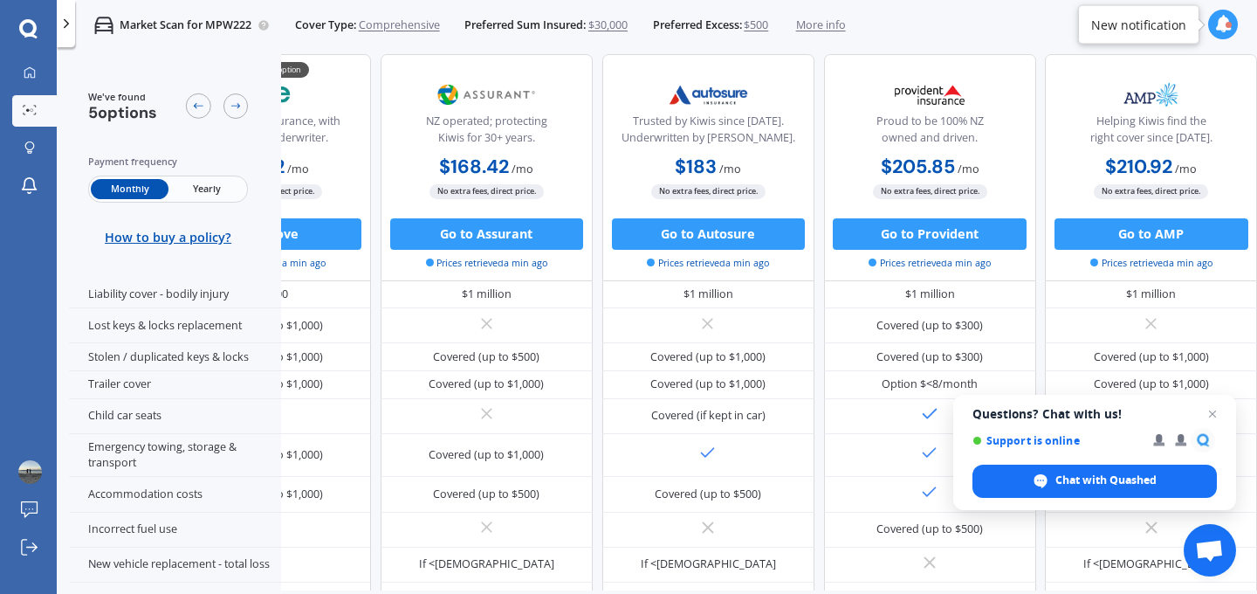
scroll to position [335, 0]
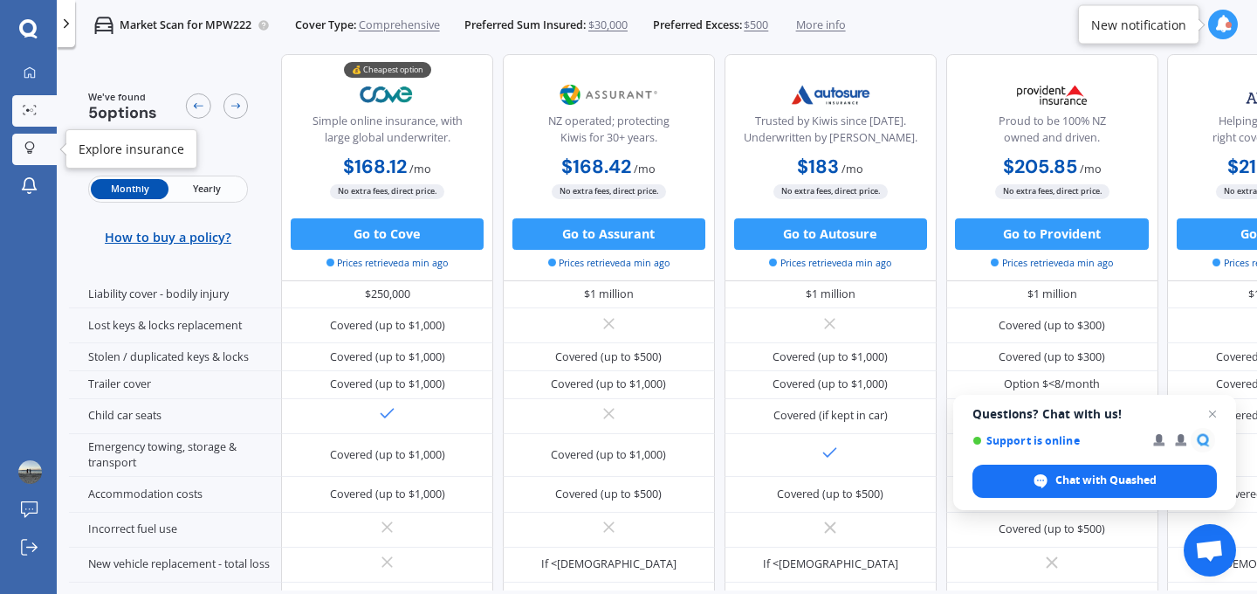
click at [23, 155] on div at bounding box center [30, 149] width 24 height 16
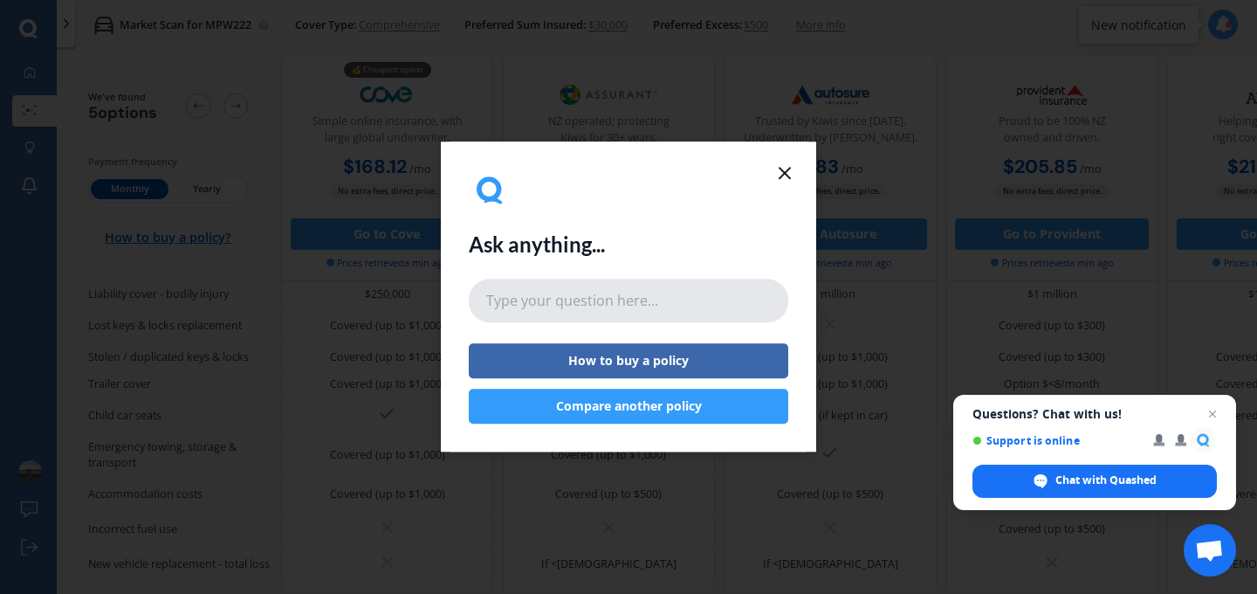
click at [612, 301] on input "text" at bounding box center [629, 300] width 320 height 44
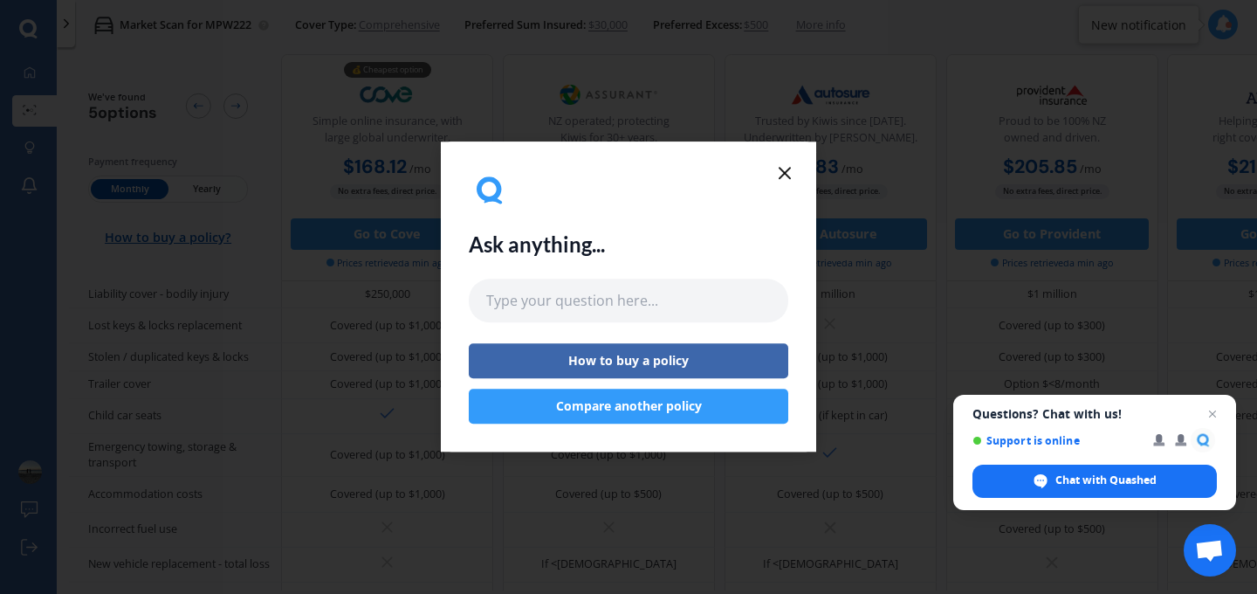
click at [623, 406] on button "Compare another policy" at bounding box center [629, 406] width 320 height 35
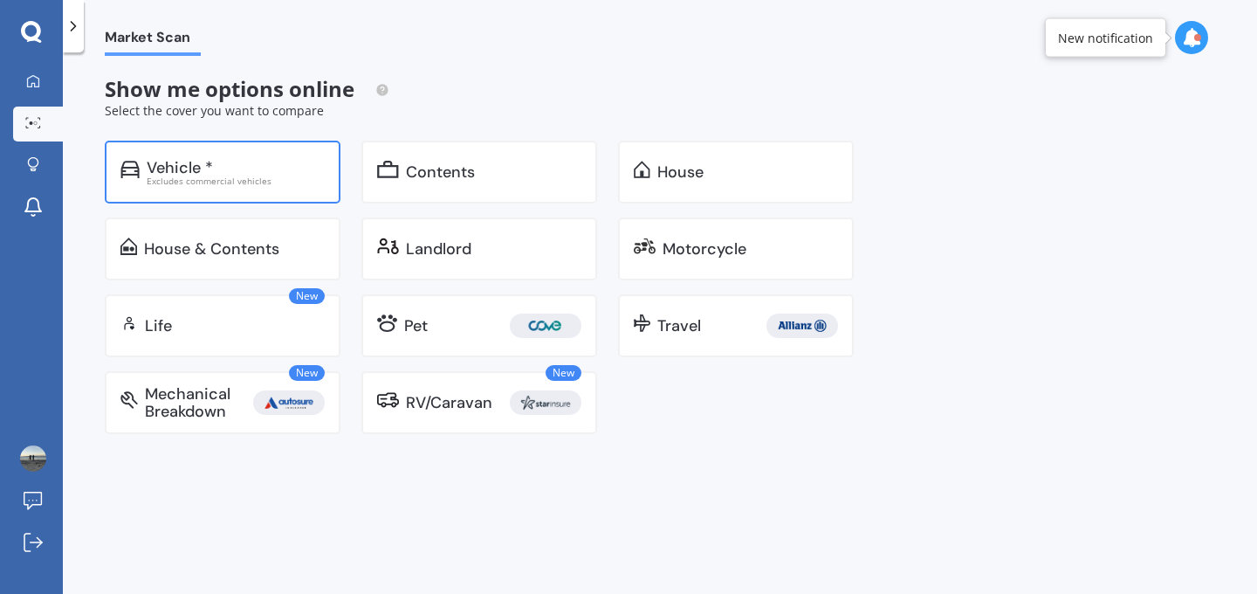
click at [299, 191] on div "Vehicle * Excludes commercial vehicles" at bounding box center [223, 172] width 236 height 63
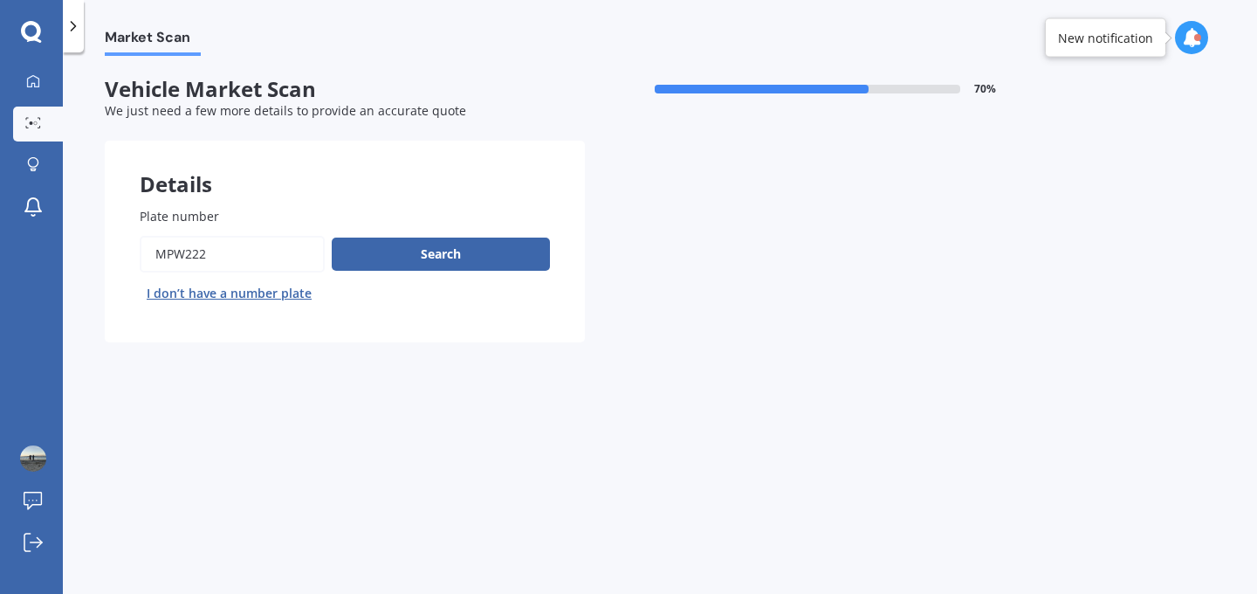
click at [424, 185] on div "Details" at bounding box center [345, 167] width 480 height 52
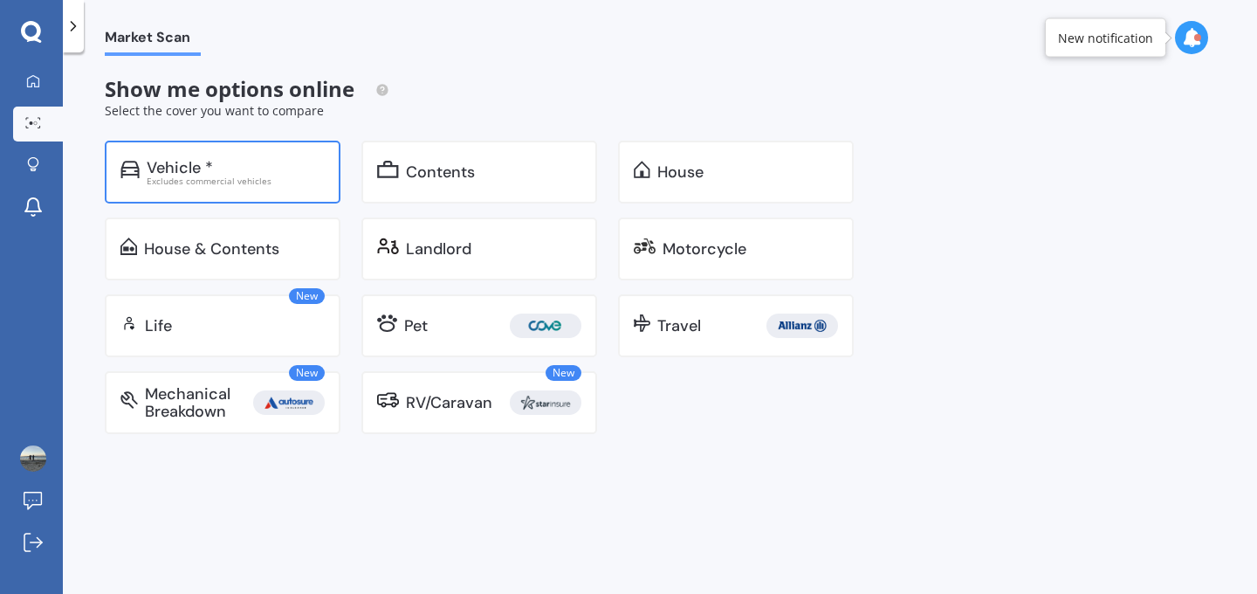
click at [261, 186] on div "Vehicle * Excludes commercial vehicles" at bounding box center [223, 172] width 236 height 63
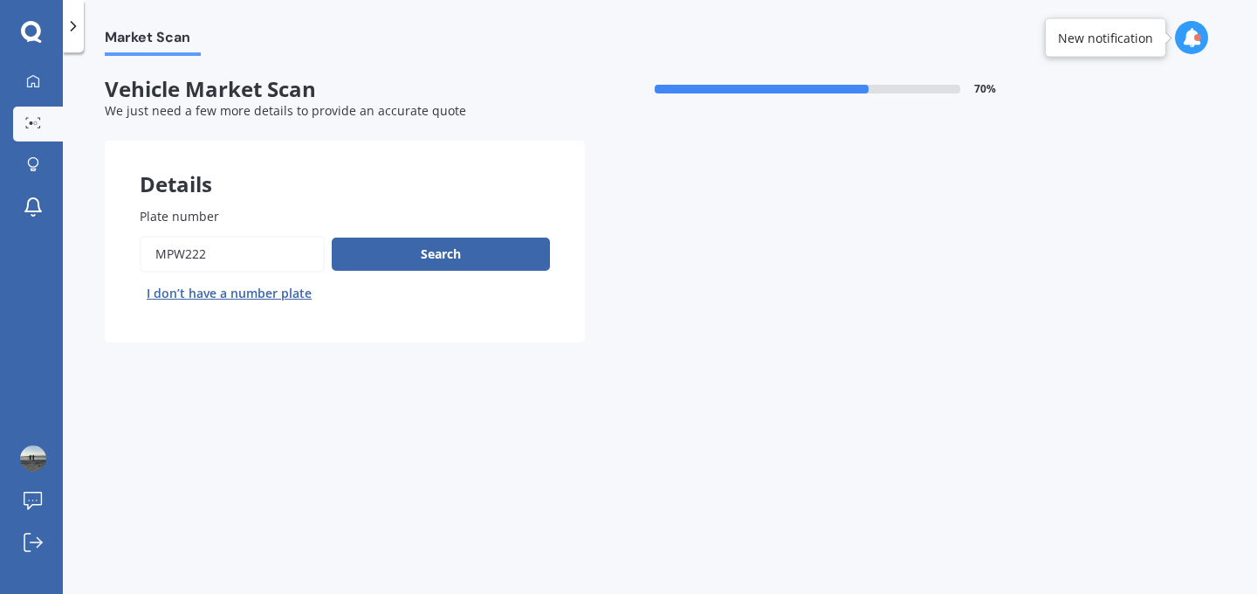
drag, startPoint x: 294, startPoint y: 258, endPoint x: 162, endPoint y: 259, distance: 131.8
click at [162, 259] on input "Plate number" at bounding box center [232, 254] width 185 height 37
type input "Mbz961"
click at [400, 250] on button "Search" at bounding box center [441, 253] width 218 height 33
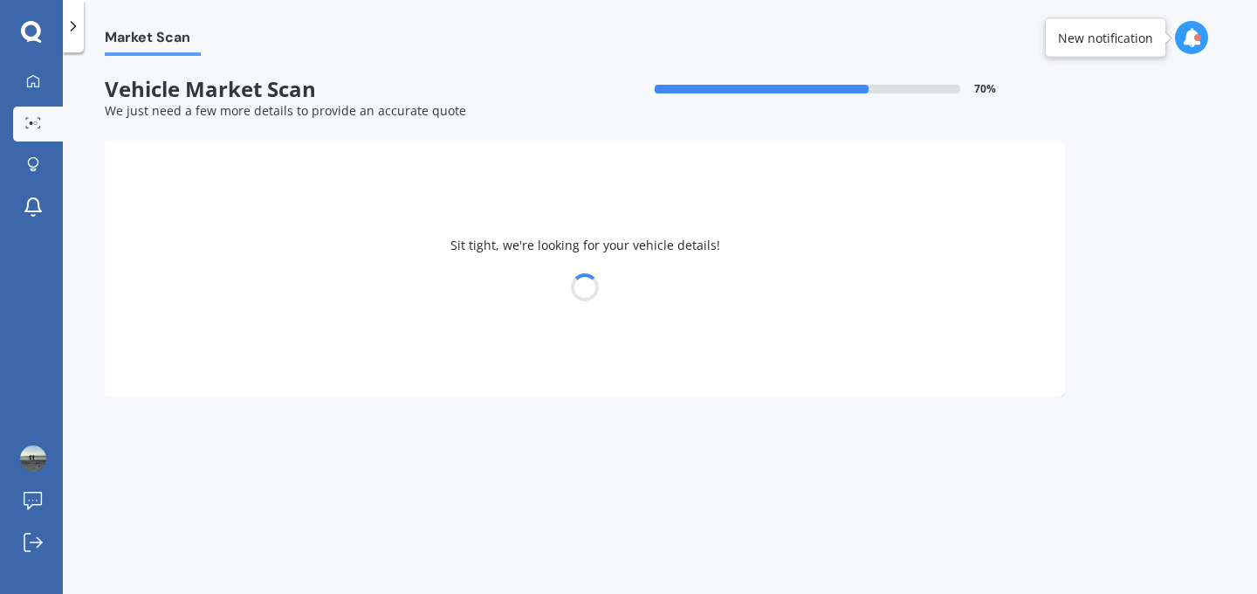
select select "MITSUBISHI"
select select "ASX"
select select "03"
select select "04"
select select "1997"
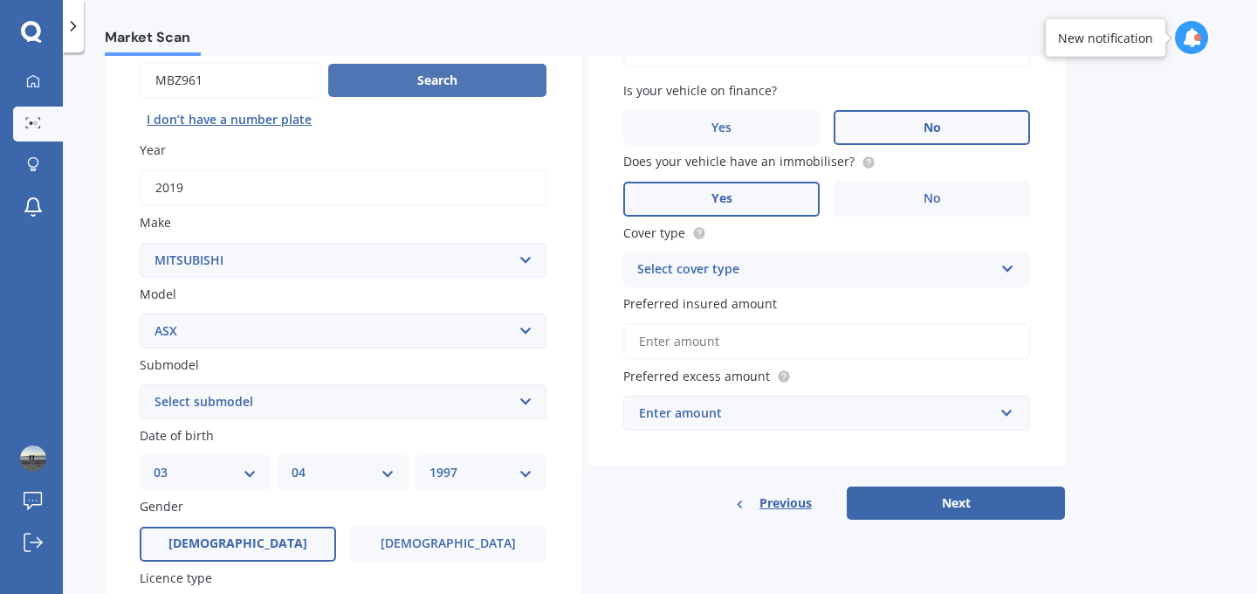
scroll to position [178, 0]
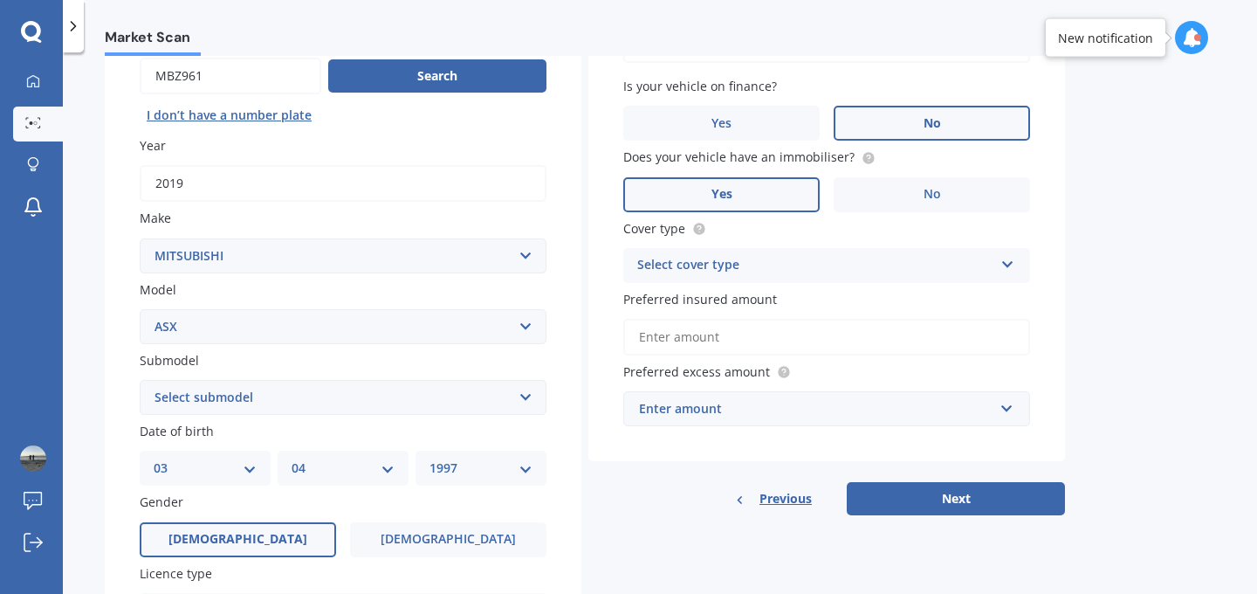
click at [338, 391] on select "Select submodel (All Other) BLK 2.0P/CVT Diesel LS Sport VRX petrol VRX turbo d…" at bounding box center [343, 397] width 407 height 35
select select "XLS PETROL"
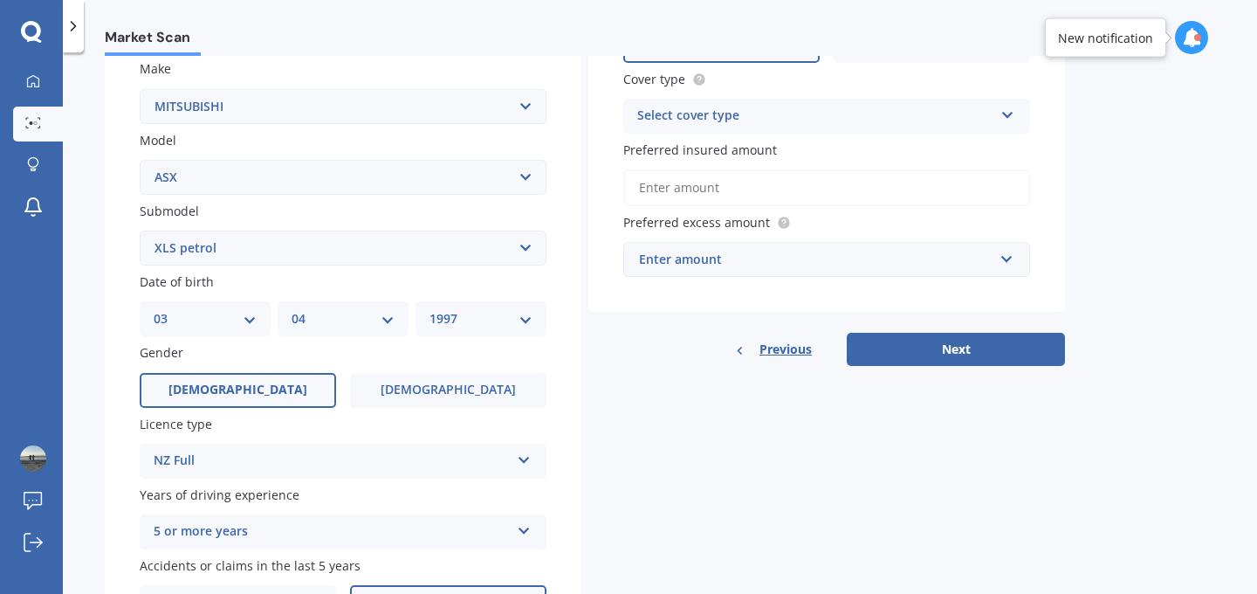
scroll to position [361, 0]
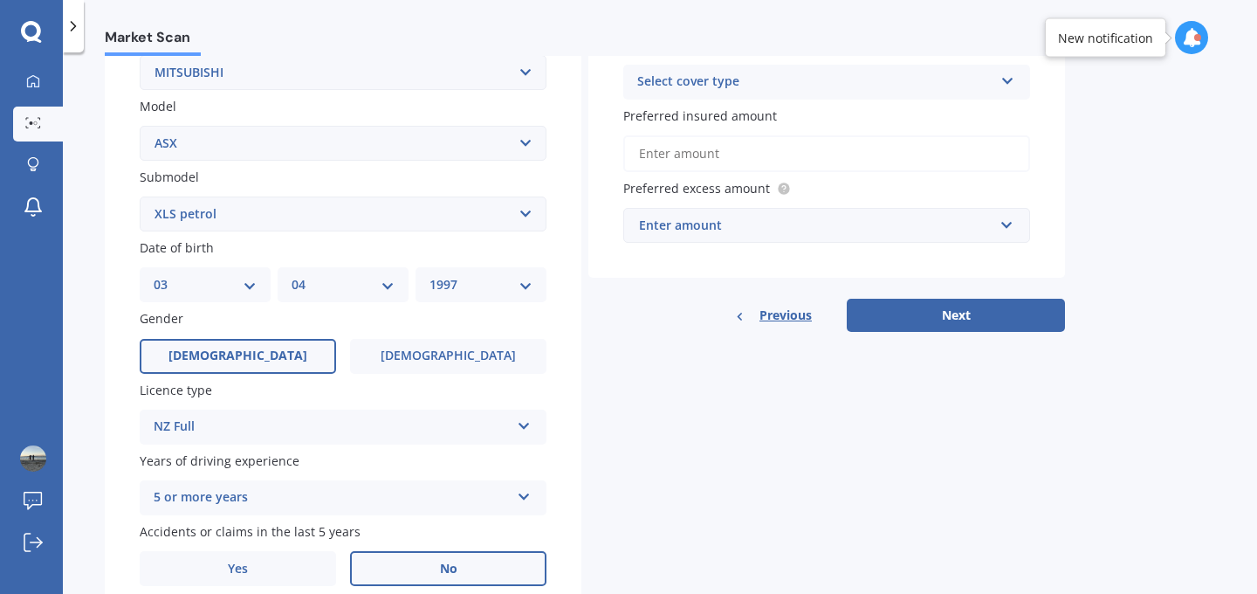
click at [228, 284] on select "DD 01 02 03 04 05 06 07 08 09 10 11 12 13 14 15 16 17 18 19 20 21 22 23 24 25 2…" at bounding box center [205, 284] width 103 height 19
select select "10"
click at [357, 298] on div "MM 01 02 03 04 05 06 07 08 09 10 11 12" at bounding box center [343, 284] width 131 height 35
click at [374, 285] on select "MM 01 02 03 04 05 06 07 08 09 10 11 12" at bounding box center [343, 284] width 103 height 19
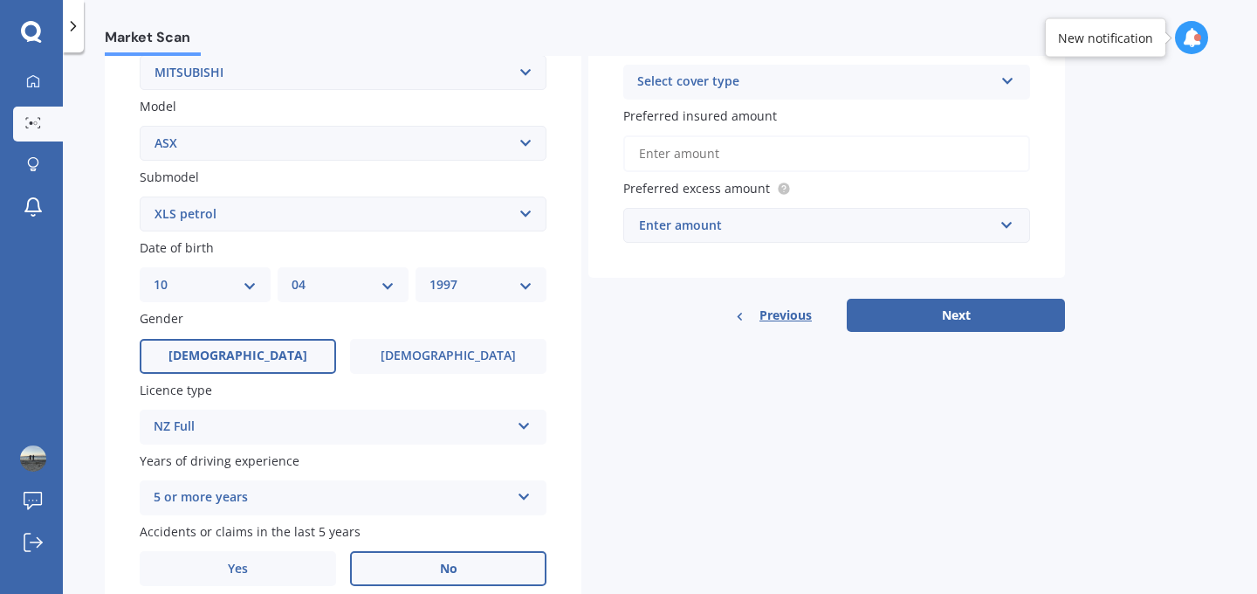
select select "03"
click at [457, 280] on select "YYYY 2025 2024 2023 2022 2021 2020 2019 2018 2017 2016 2015 2014 2013 2012 2011…" at bounding box center [481, 284] width 103 height 19
select select "1999"
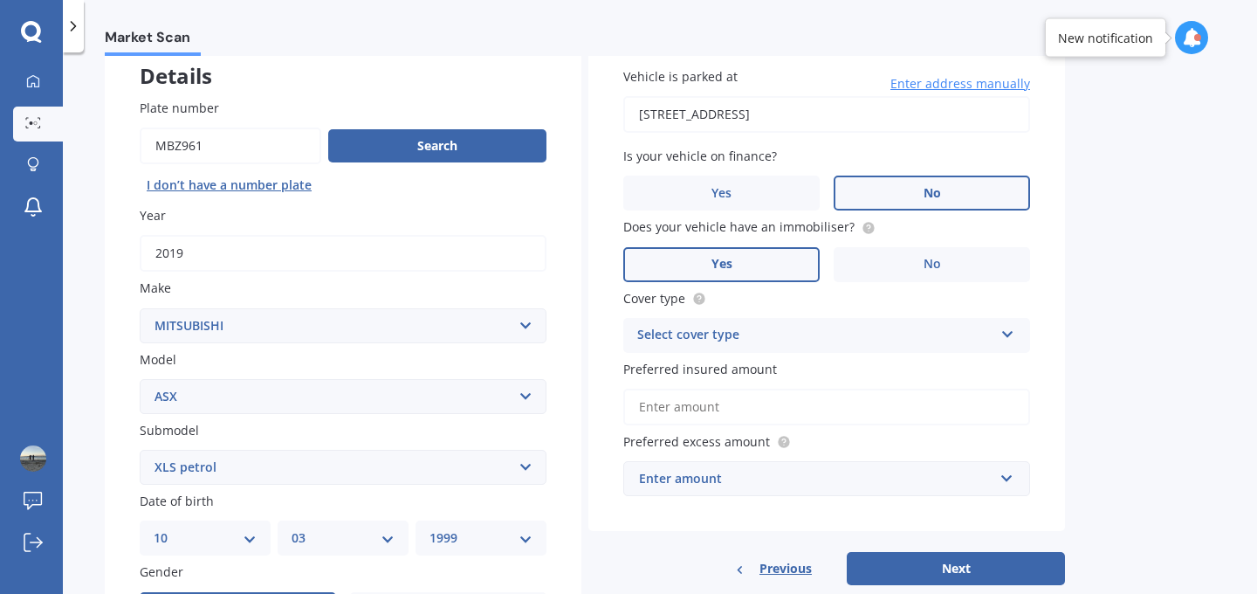
scroll to position [116, 0]
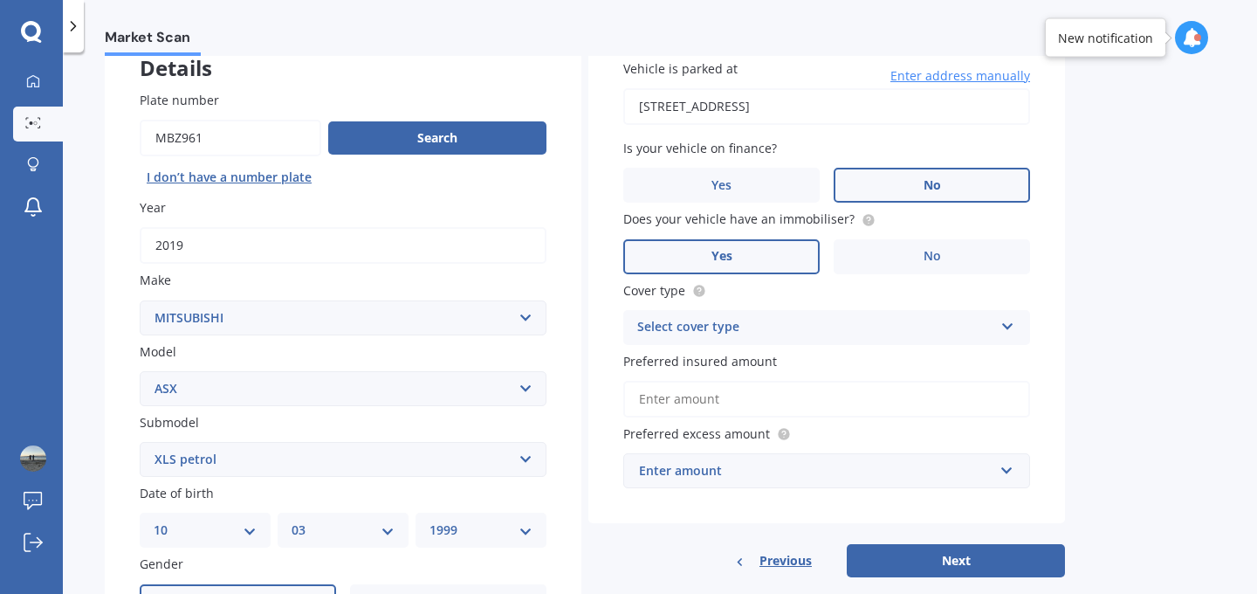
click at [835, 334] on div "Select cover type" at bounding box center [815, 327] width 356 height 21
click at [821, 360] on div "Comprehensive" at bounding box center [826, 361] width 405 height 31
click at [798, 412] on input "Preferred insured amount" at bounding box center [826, 399] width 407 height 37
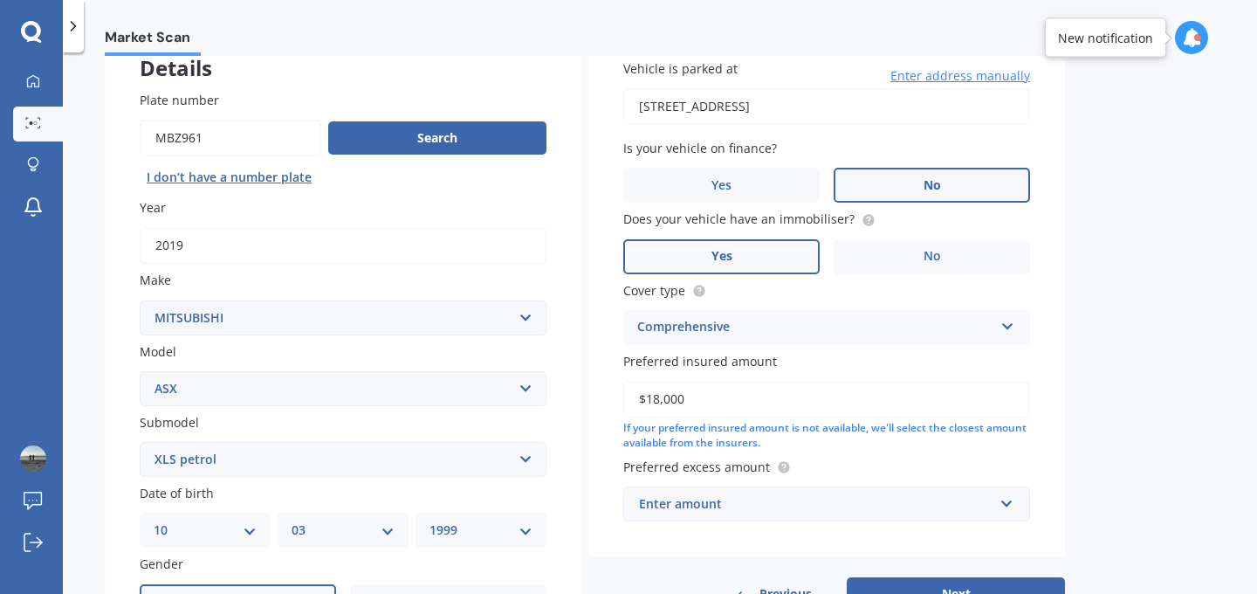
type input "$18,000"
click at [822, 526] on div "Vehicle is parked at 34 Wallath Road, Onehunga, Auckland 1061 Enter address man…" at bounding box center [826, 290] width 477 height 532
click at [825, 510] on div "Enter amount" at bounding box center [816, 503] width 354 height 19
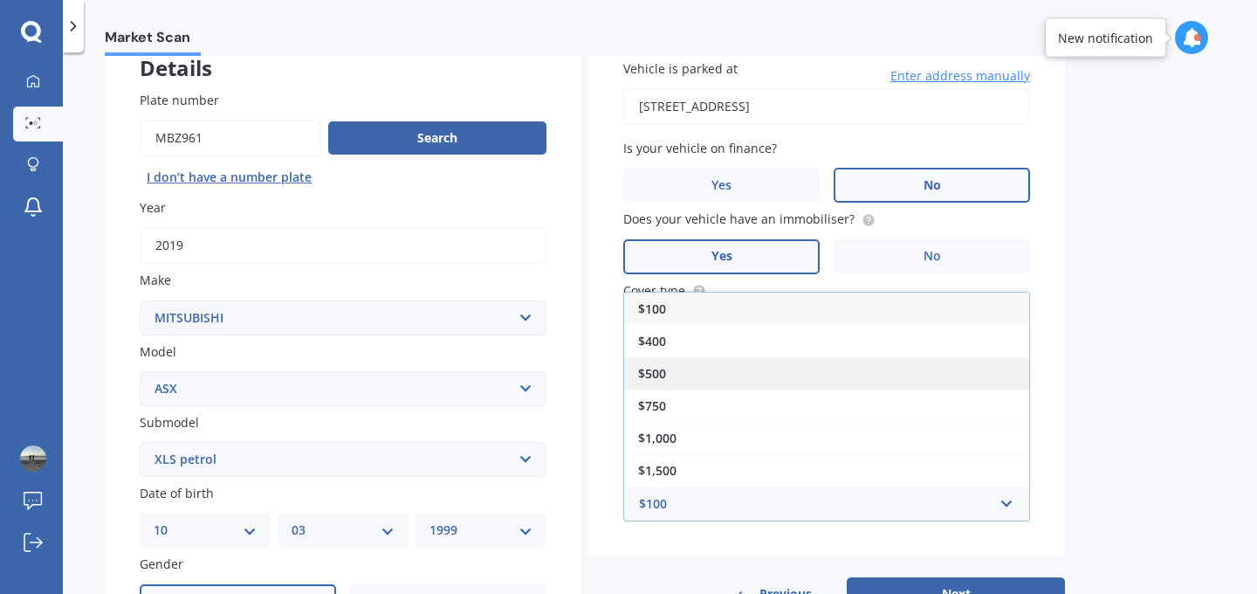
click at [836, 368] on div "$500" at bounding box center [826, 373] width 405 height 32
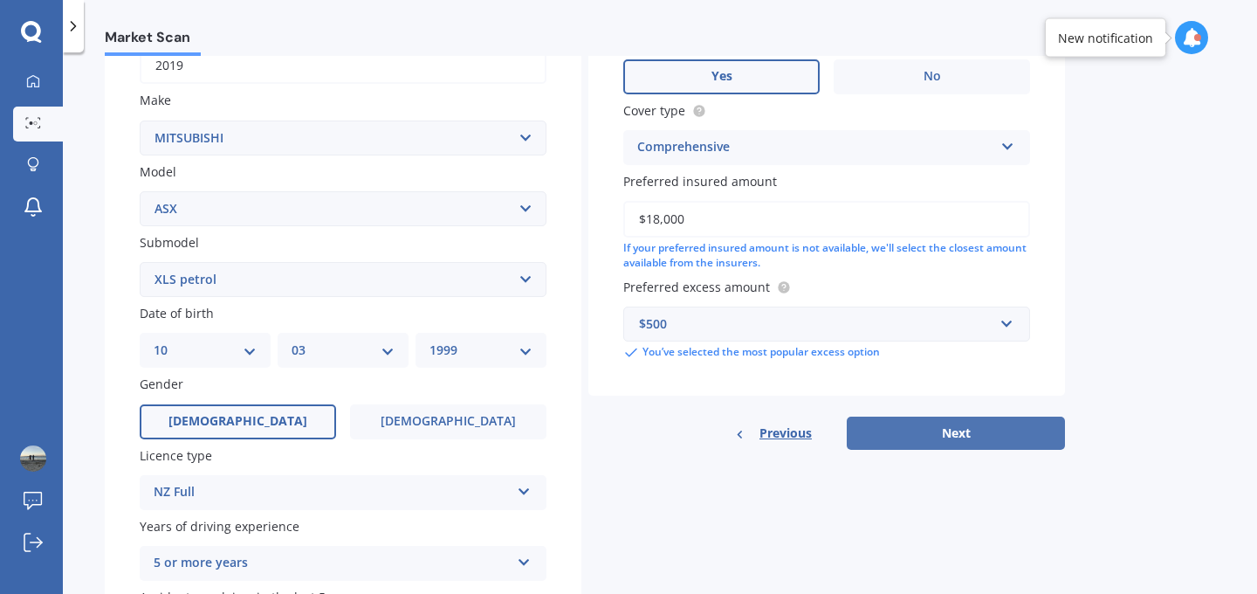
click at [920, 424] on button "Next" at bounding box center [956, 432] width 218 height 33
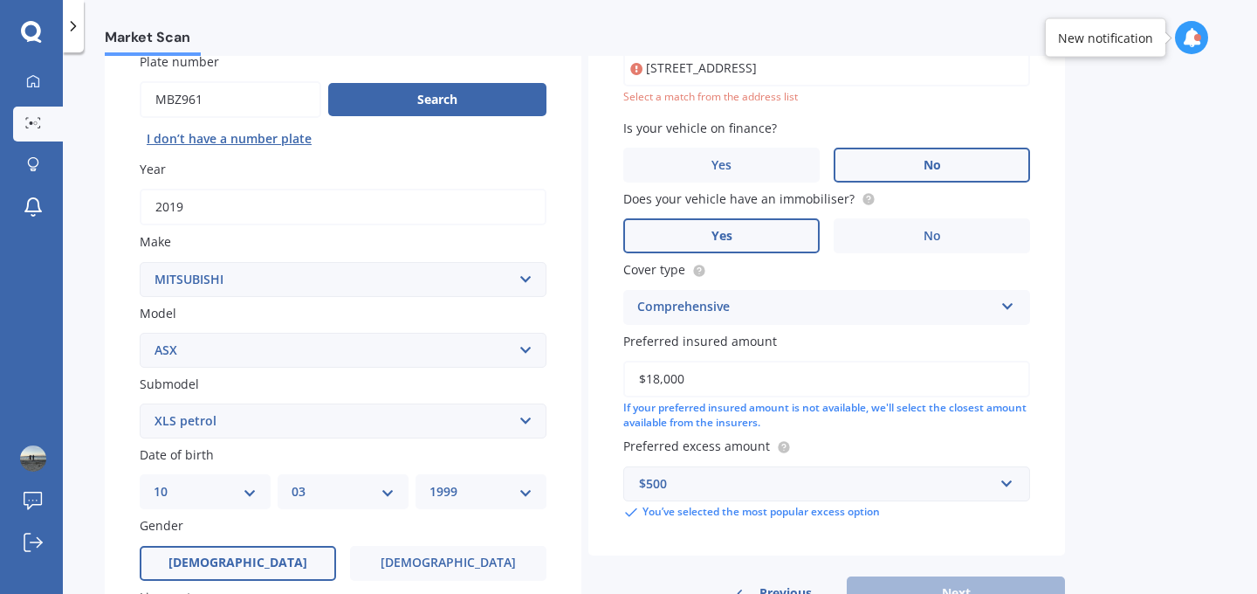
scroll to position [120, 0]
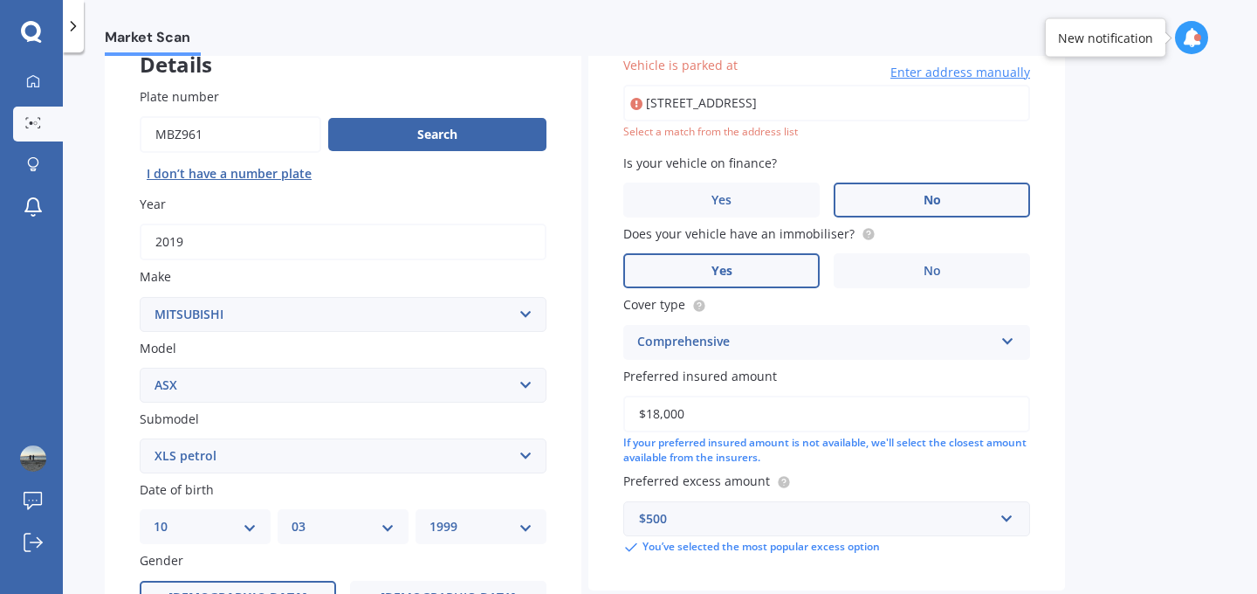
type input "34 Wallath Road, Onehunga, Auckland 1061"
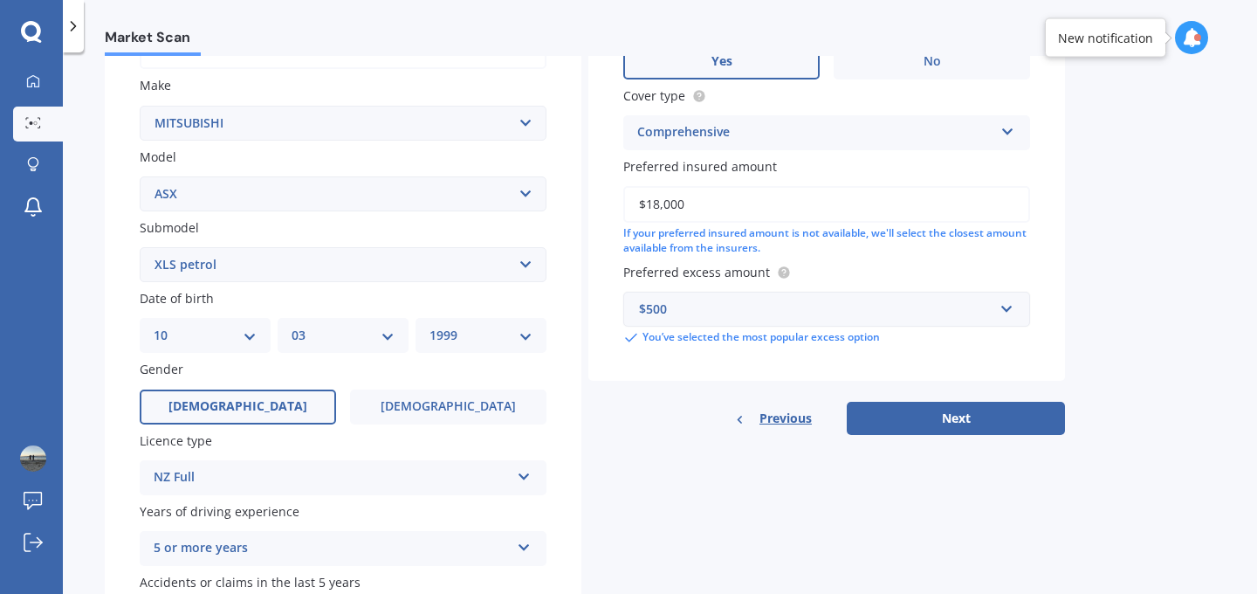
scroll to position [327, 0]
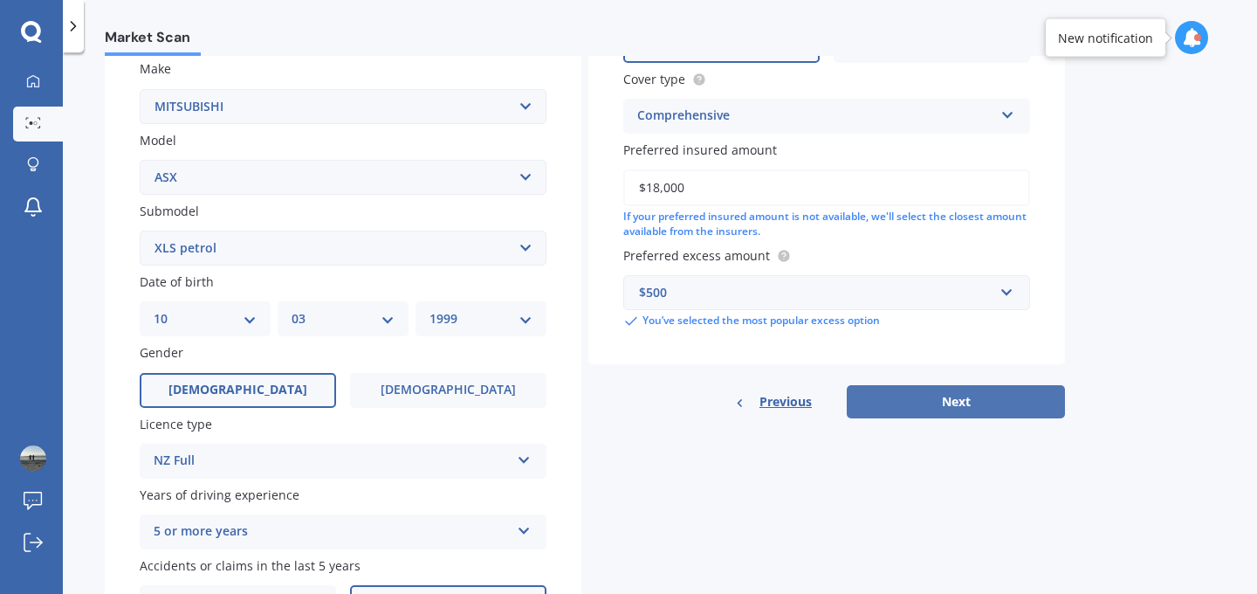
click at [929, 392] on button "Next" at bounding box center [956, 401] width 218 height 33
select select "10"
select select "03"
select select "1999"
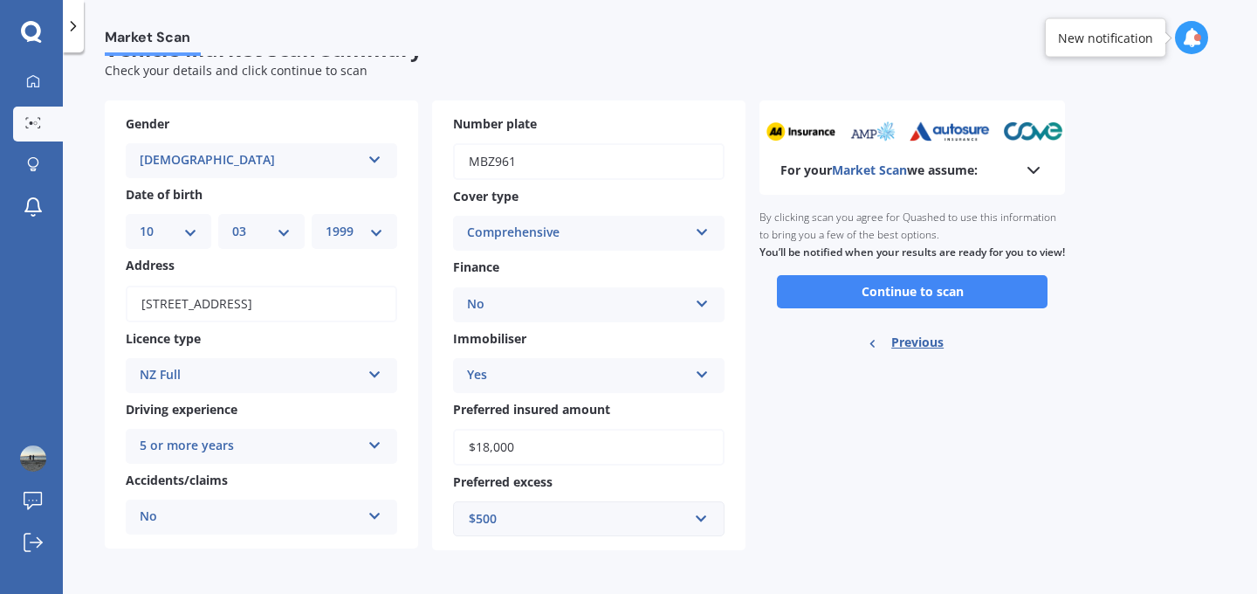
scroll to position [45, 0]
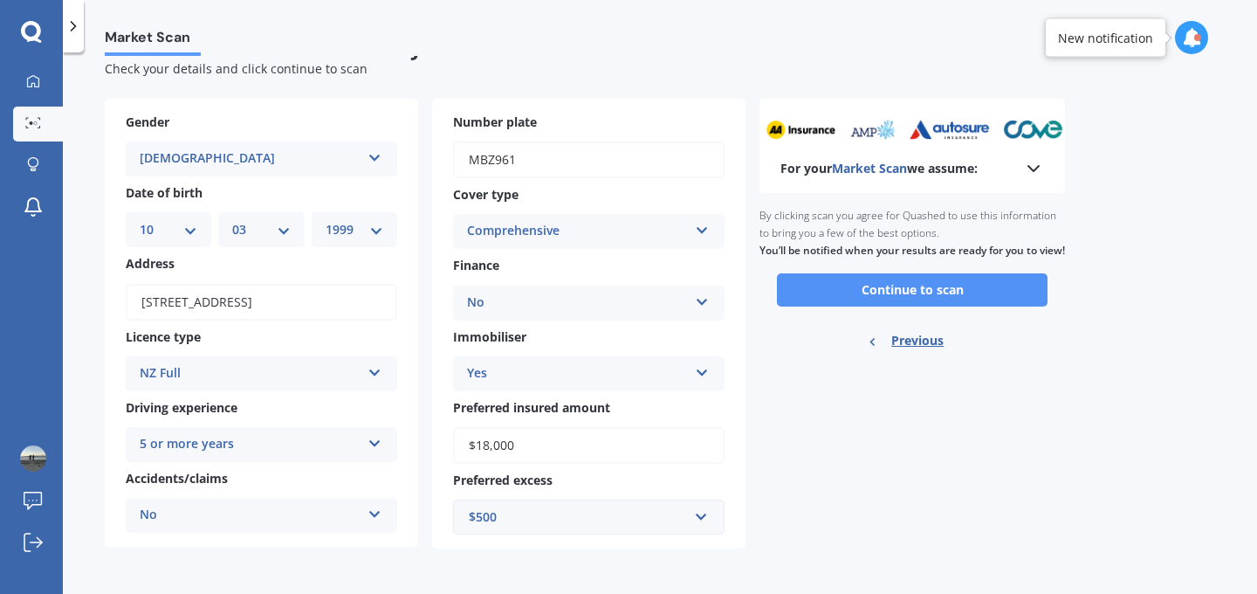
click at [838, 306] on button "Continue to scan" at bounding box center [912, 289] width 271 height 33
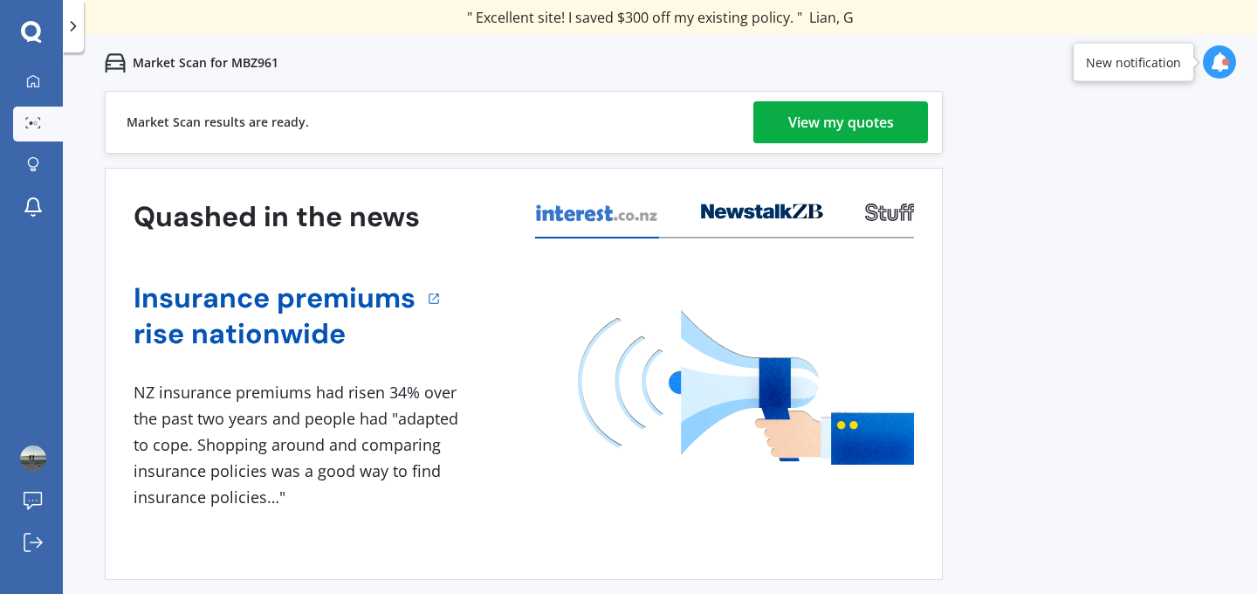
click at [840, 120] on div "View my quotes" at bounding box center [841, 122] width 106 height 42
